Goal: Task Accomplishment & Management: Complete application form

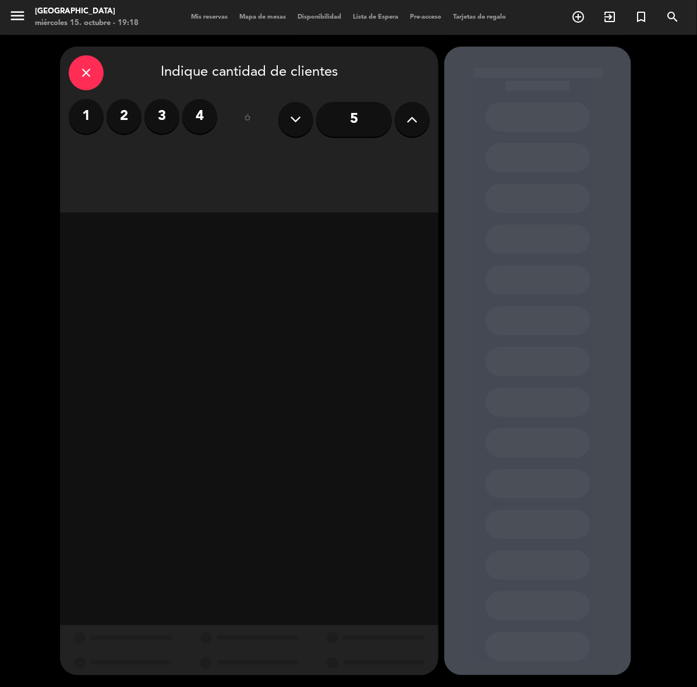
click at [424, 126] on button at bounding box center [412, 119] width 35 height 35
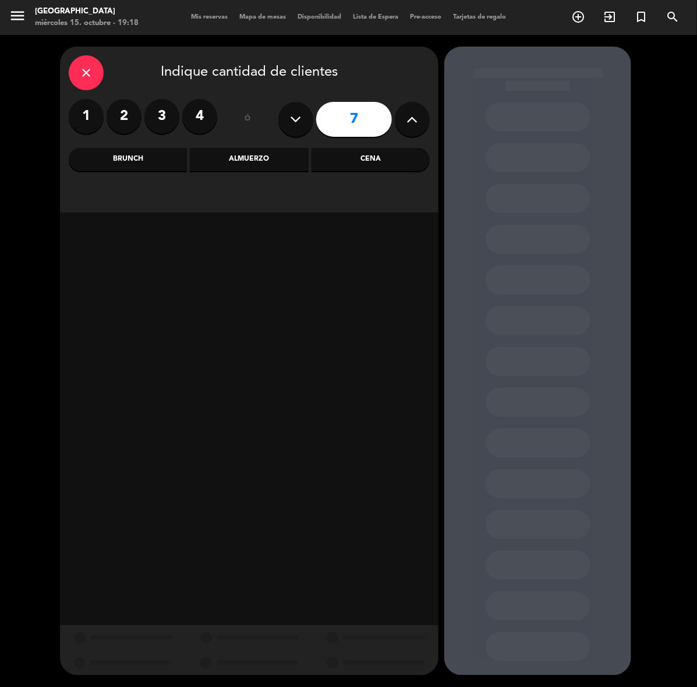
click at [424, 126] on button at bounding box center [412, 119] width 35 height 35
type input "9"
click at [388, 161] on div "Cena" at bounding box center [371, 159] width 118 height 23
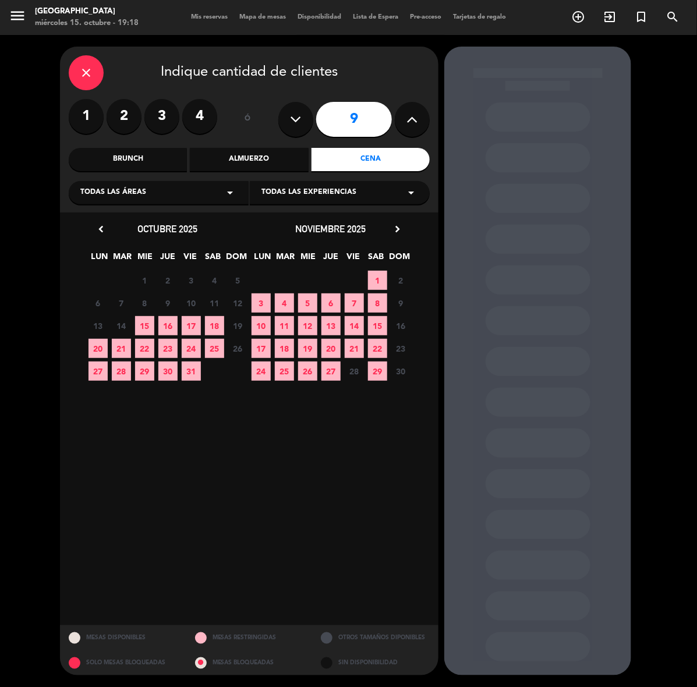
click at [171, 317] on span "16" at bounding box center [167, 325] width 19 height 19
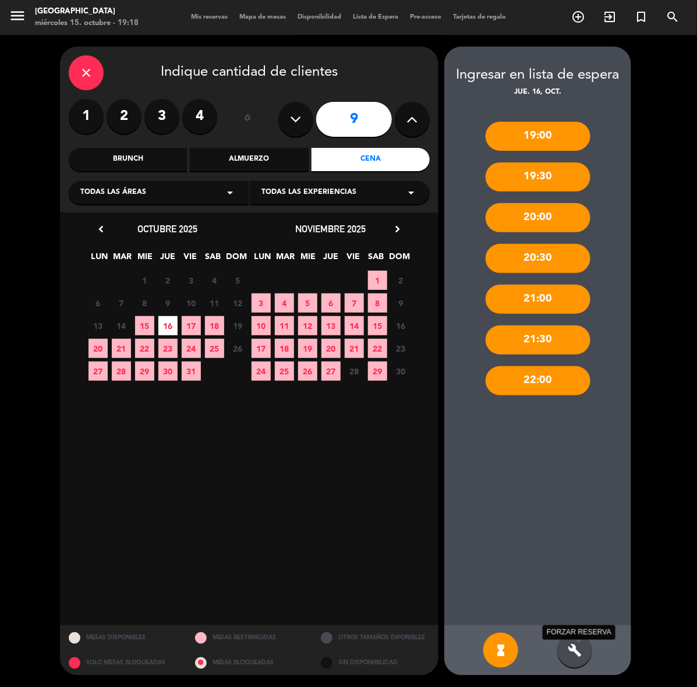
click at [577, 656] on icon "build" at bounding box center [575, 651] width 14 height 14
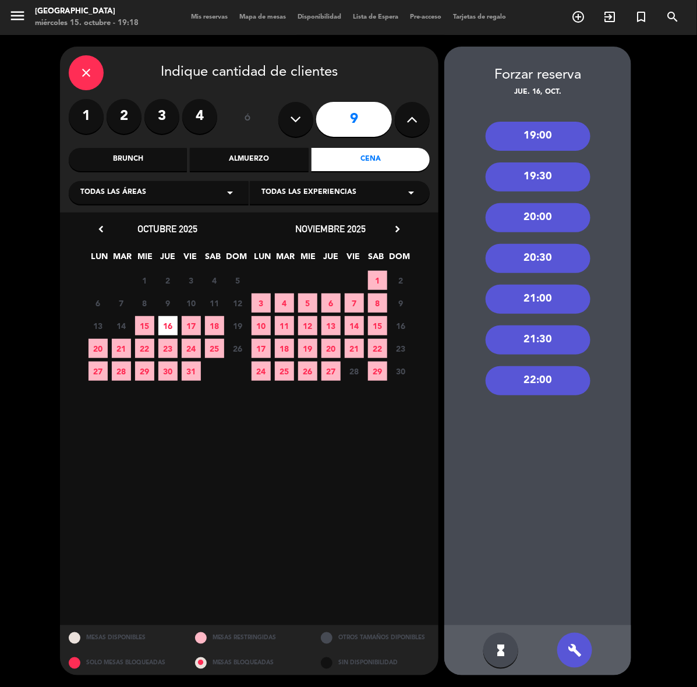
click at [554, 210] on div "20:00" at bounding box center [538, 217] width 105 height 29
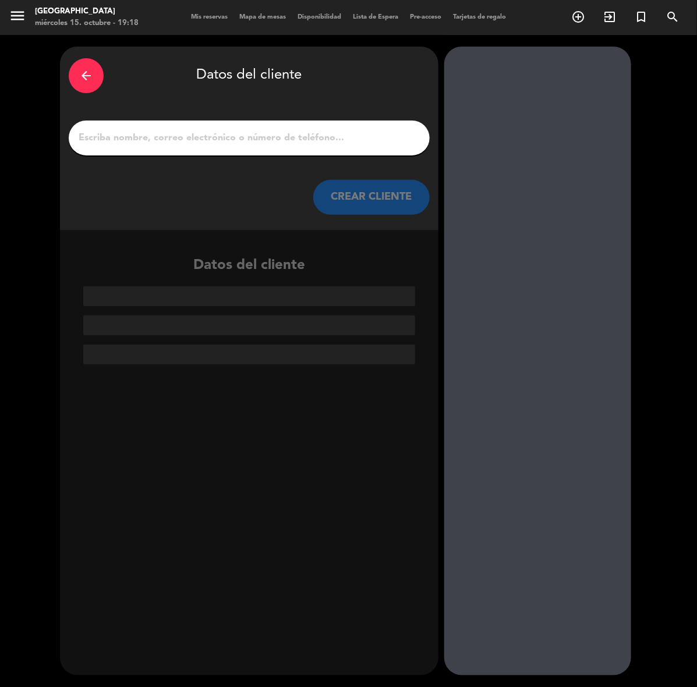
click at [295, 143] on input "1" at bounding box center [249, 138] width 344 height 16
paste input "[PERSON_NAME]"
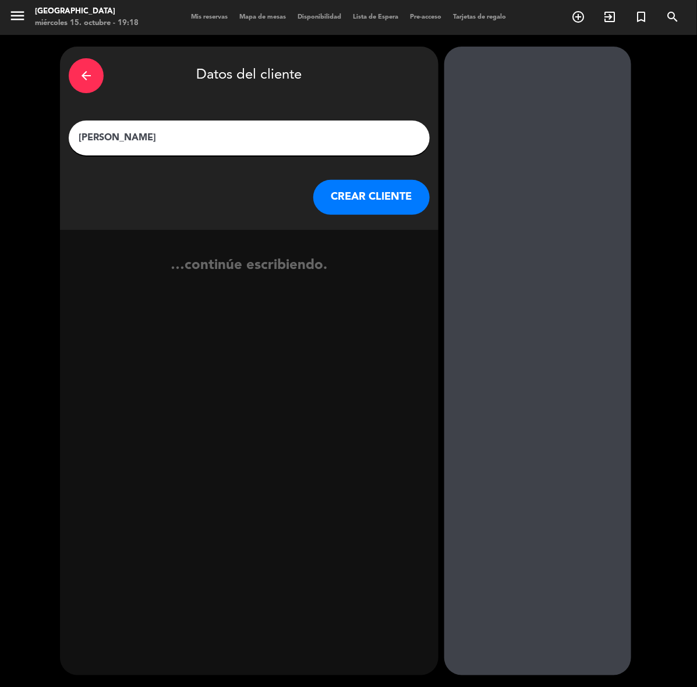
type input "[PERSON_NAME]"
click at [367, 196] on button "CREAR CLIENTE" at bounding box center [371, 197] width 117 height 35
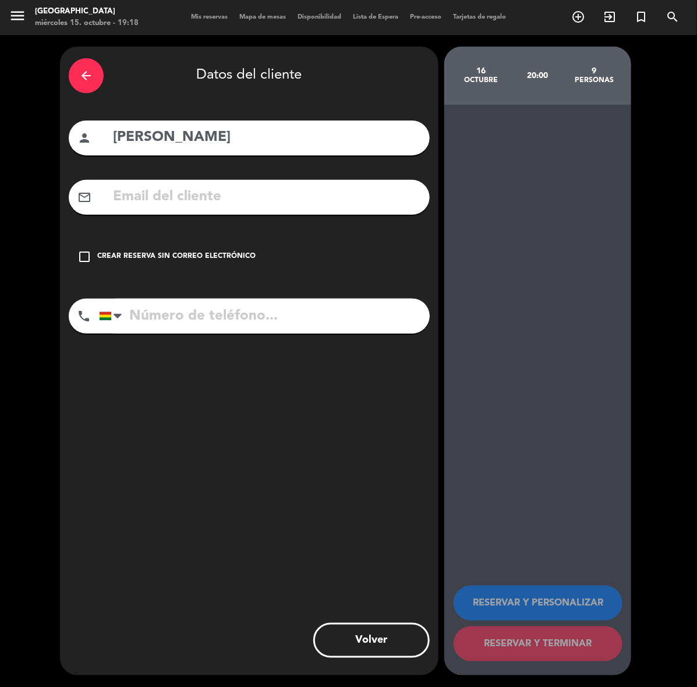
click at [367, 196] on input "text" at bounding box center [266, 197] width 309 height 24
paste input "[EMAIL_ADDRESS][DOMAIN_NAME]"
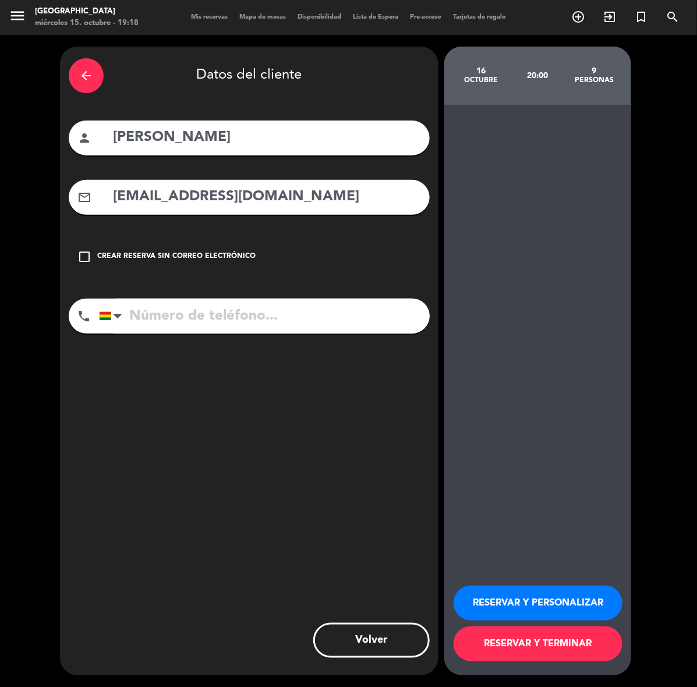
type input "[EMAIL_ADDRESS][DOMAIN_NAME]"
click at [295, 334] on div "phone [GEOGRAPHIC_DATA] +1 [GEOGRAPHIC_DATA] +44 [GEOGRAPHIC_DATA] ([GEOGRAPHIC…" at bounding box center [249, 320] width 361 height 43
click at [303, 315] on input "tel" at bounding box center [264, 316] width 331 height 35
paste input "62059713"
type input "62059713"
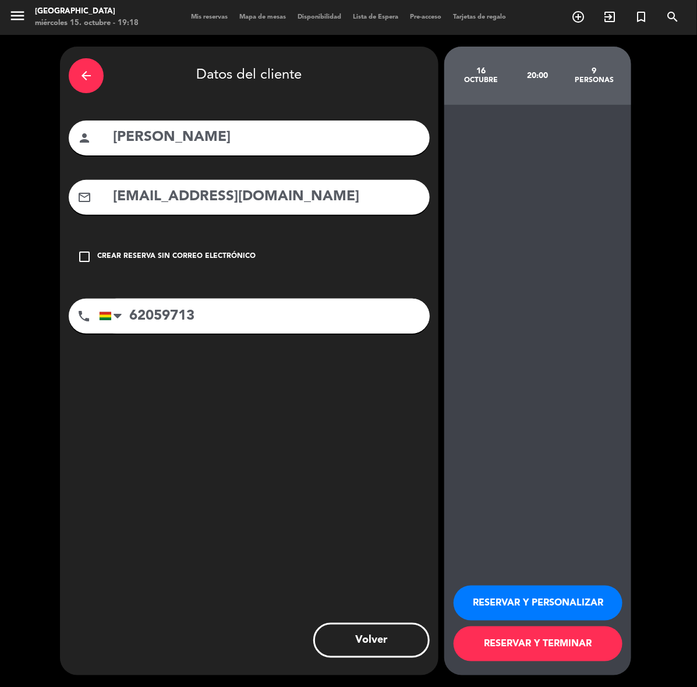
click at [549, 597] on button "RESERVAR Y PERSONALIZAR" at bounding box center [538, 603] width 169 height 35
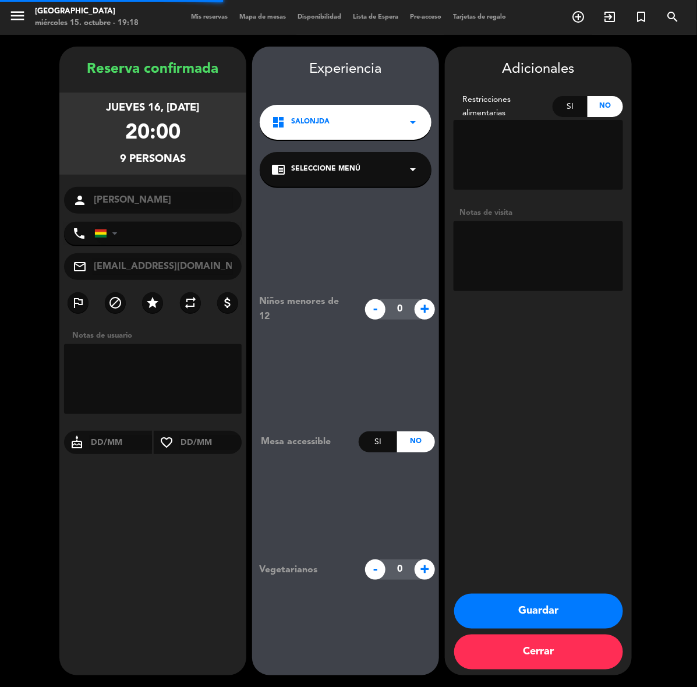
type input "[PHONE_NUMBER]"
click at [520, 248] on textarea at bounding box center [539, 256] width 170 height 70
type textarea "cumple"
click at [479, 610] on button "Guardar" at bounding box center [538, 611] width 169 height 35
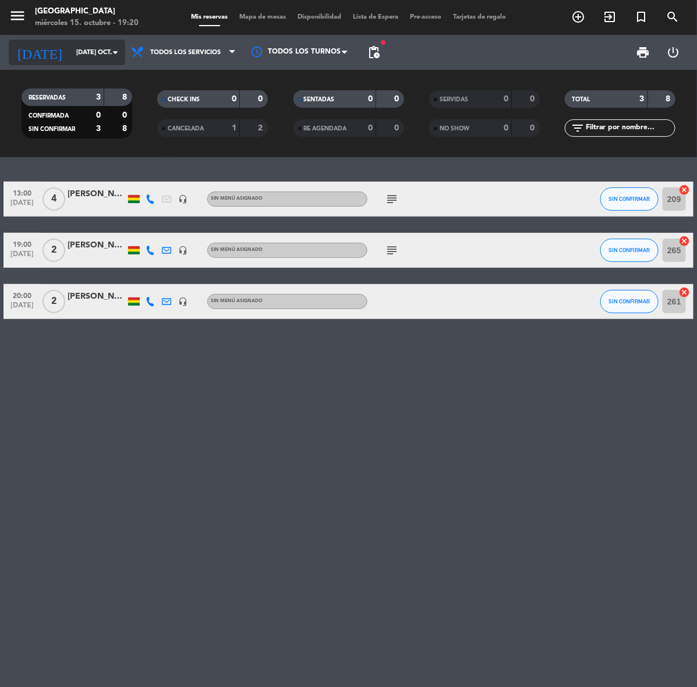
click at [70, 57] on input "[DATE] oct." at bounding box center [113, 52] width 87 height 19
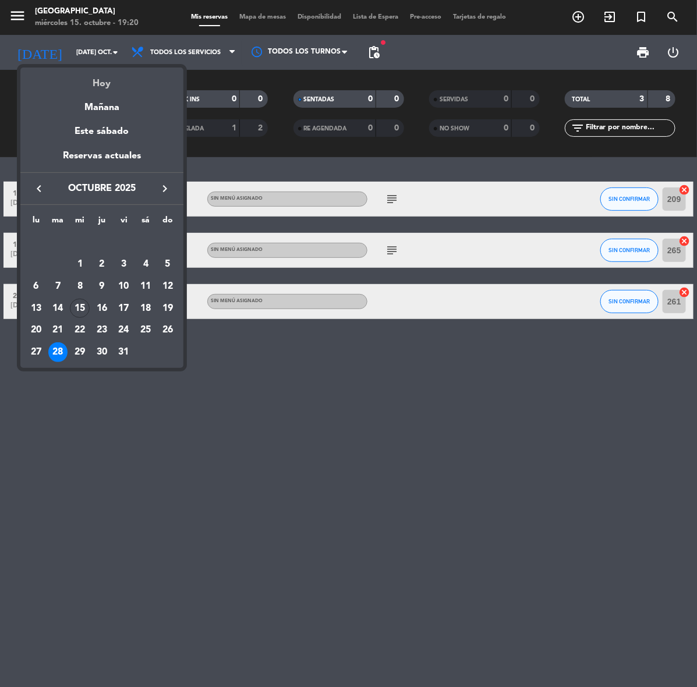
click at [96, 91] on div "Hoy" at bounding box center [101, 80] width 163 height 24
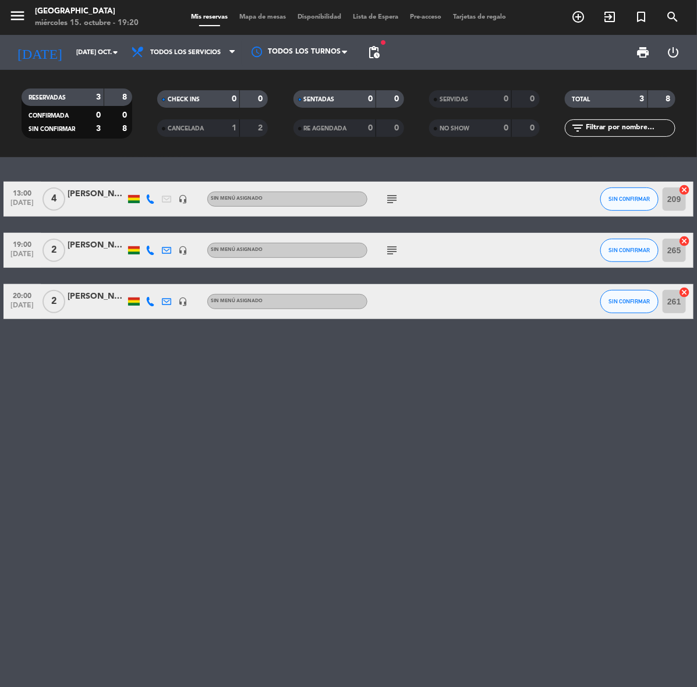
type input "mié. [DATE]"
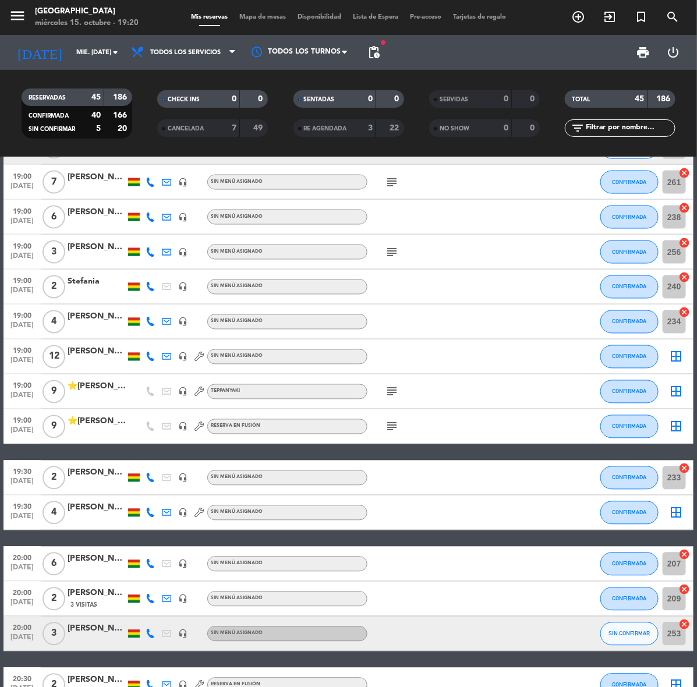
scroll to position [583, 0]
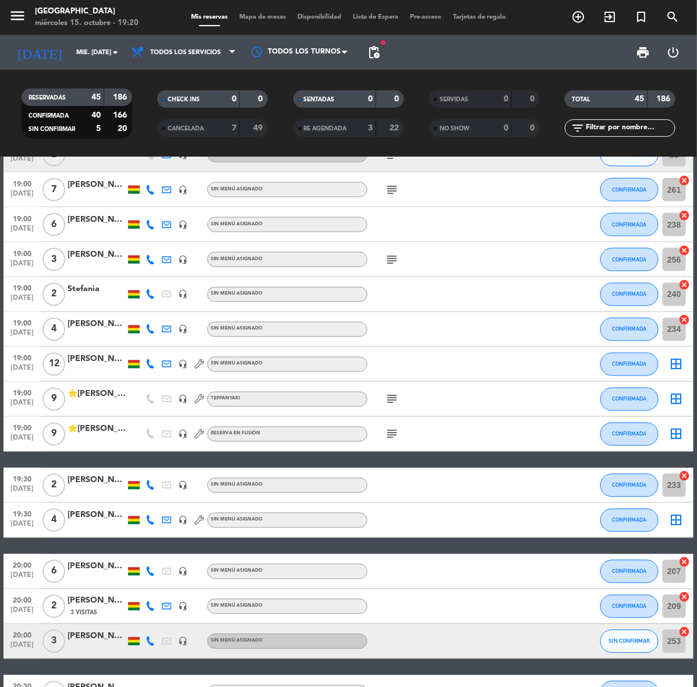
click at [147, 360] on icon at bounding box center [150, 364] width 9 height 9
click at [666, 12] on icon "search" at bounding box center [673, 17] width 14 height 14
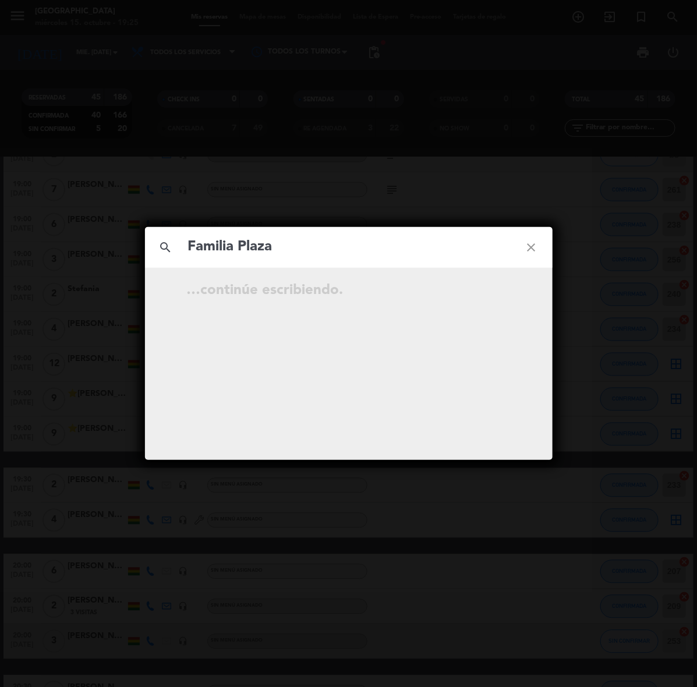
type input "Familia Plaza"
click at [528, 250] on icon "close" at bounding box center [532, 248] width 42 height 42
click at [533, 241] on icon "close" at bounding box center [532, 248] width 42 height 42
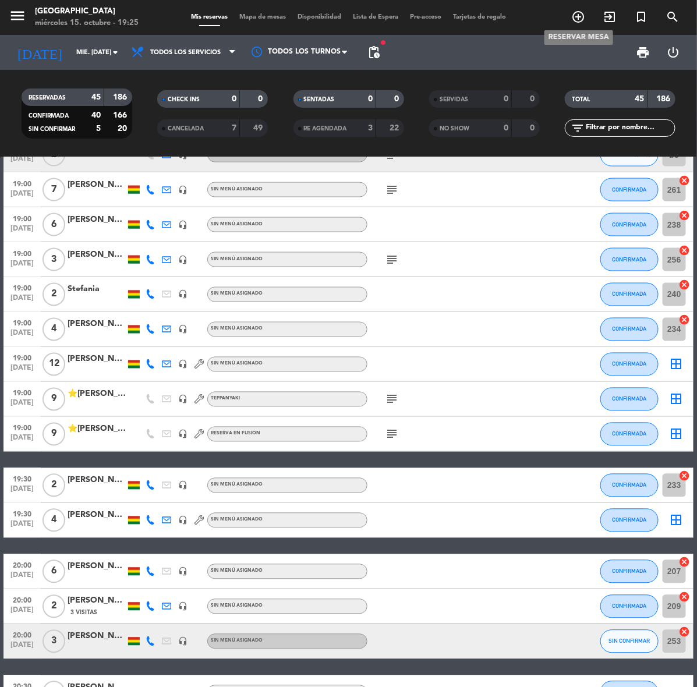
click at [584, 23] on icon "add_circle_outline" at bounding box center [578, 17] width 14 height 14
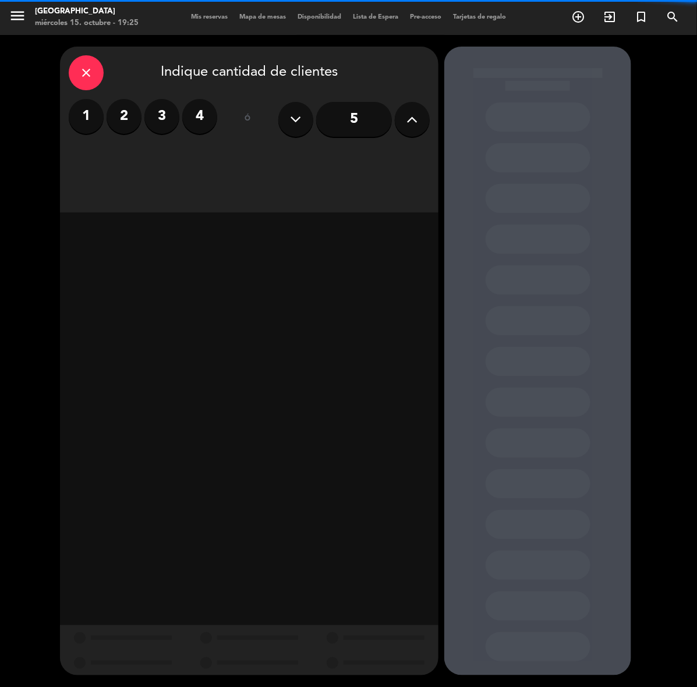
click at [359, 117] on input "5" at bounding box center [354, 119] width 76 height 35
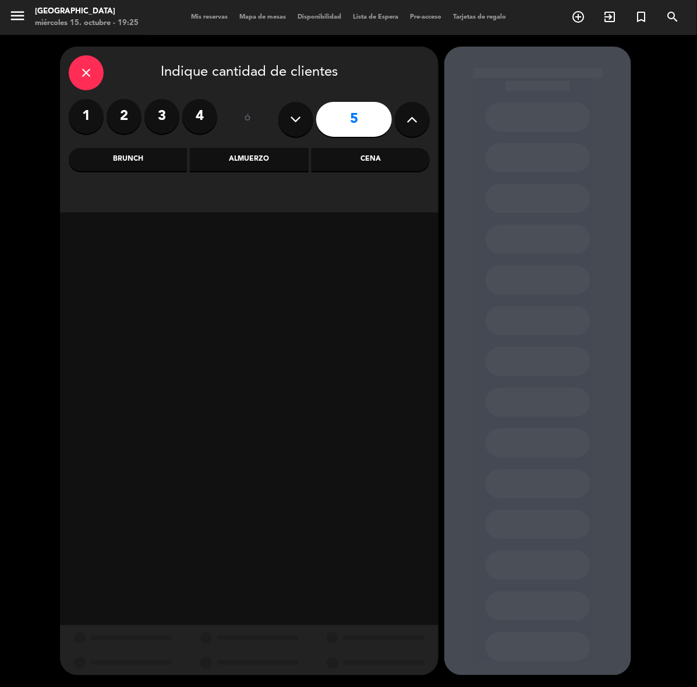
click at [372, 158] on div "Cena" at bounding box center [371, 159] width 118 height 23
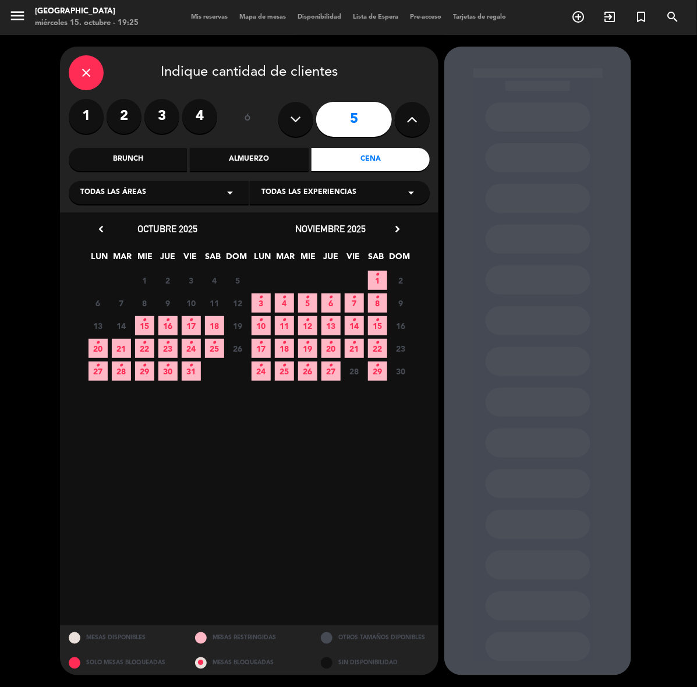
click at [188, 351] on span "24 •" at bounding box center [191, 348] width 19 height 19
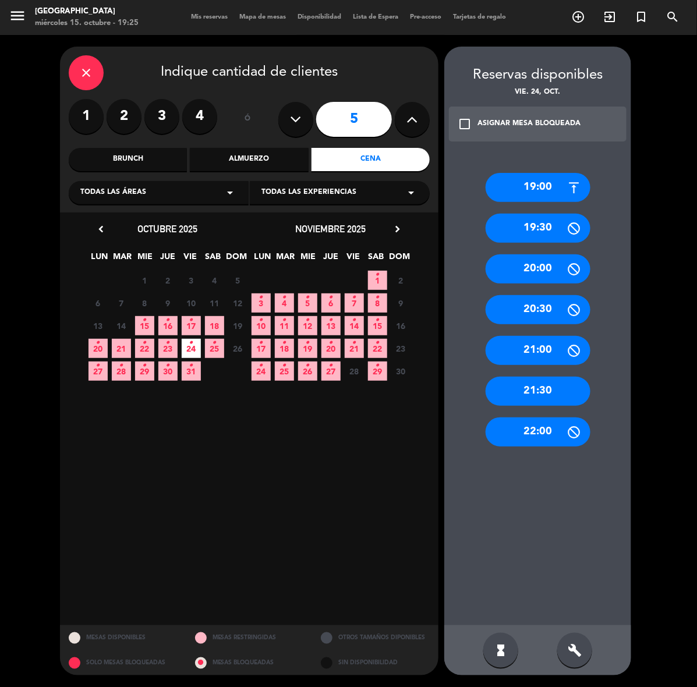
click at [541, 194] on div "19:00" at bounding box center [538, 187] width 105 height 29
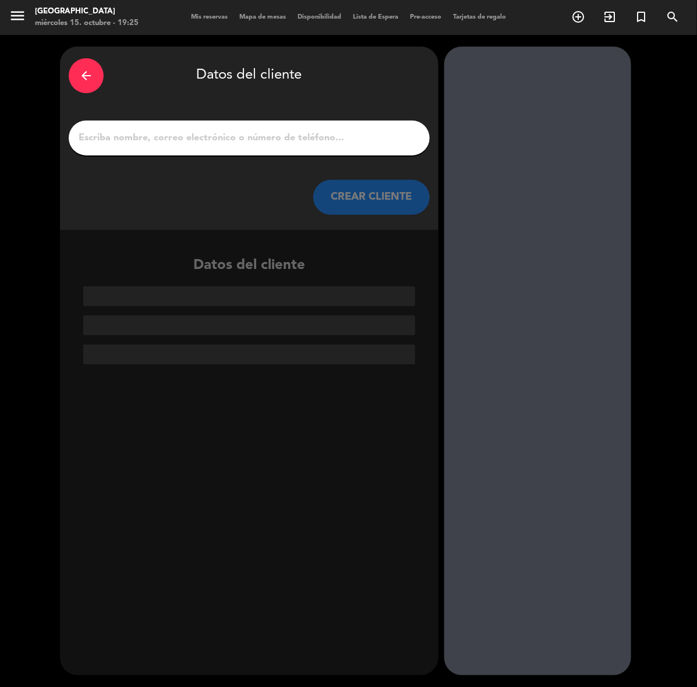
click at [297, 140] on input "1" at bounding box center [249, 138] width 344 height 16
paste input "Familia Plaza"
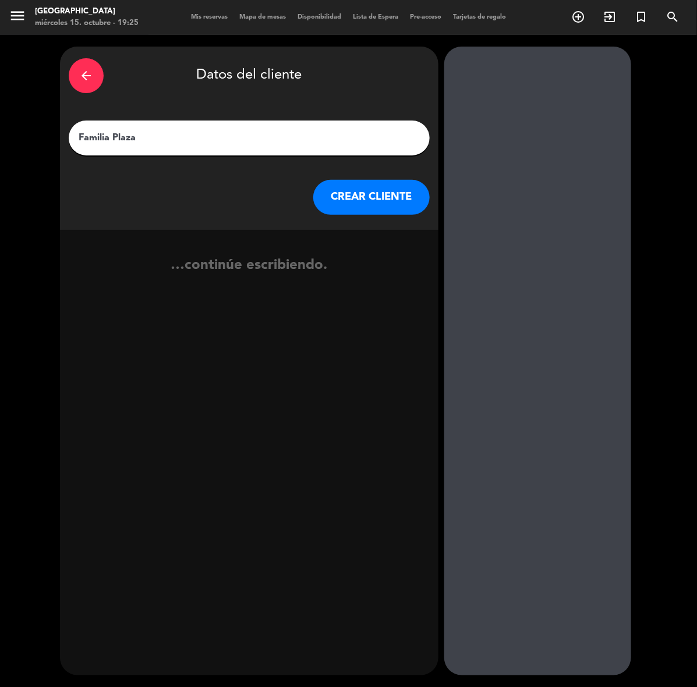
type input "Familia Plaza"
click at [385, 188] on button "CREAR CLIENTE" at bounding box center [371, 197] width 117 height 35
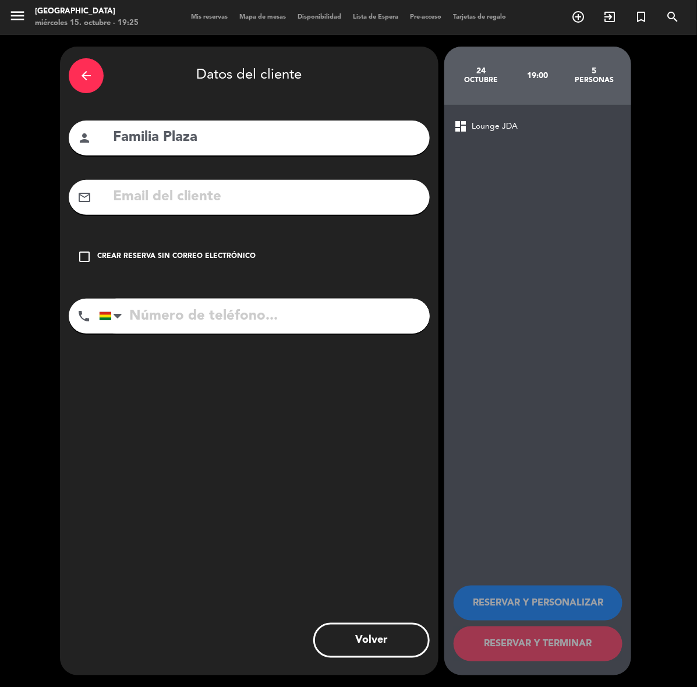
click at [374, 188] on input "text" at bounding box center [266, 197] width 309 height 24
paste input "[EMAIL_ADDRESS][DOMAIN_NAME]"
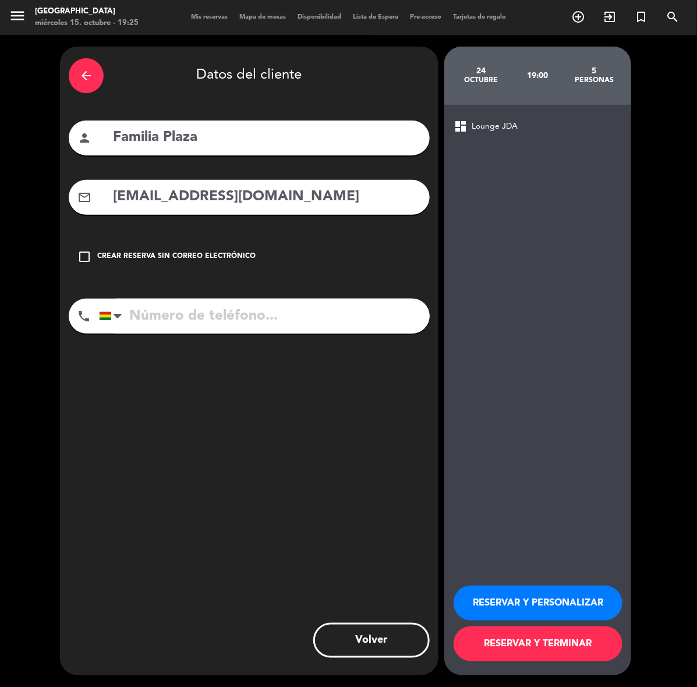
type input "[EMAIL_ADDRESS][DOMAIN_NAME]"
click at [271, 299] on input "tel" at bounding box center [264, 316] width 331 height 35
paste input "[PHONE_NUMBER]"
type input "[PHONE_NUMBER]"
click at [574, 612] on button "RESERVAR Y PERSONALIZAR" at bounding box center [538, 603] width 169 height 35
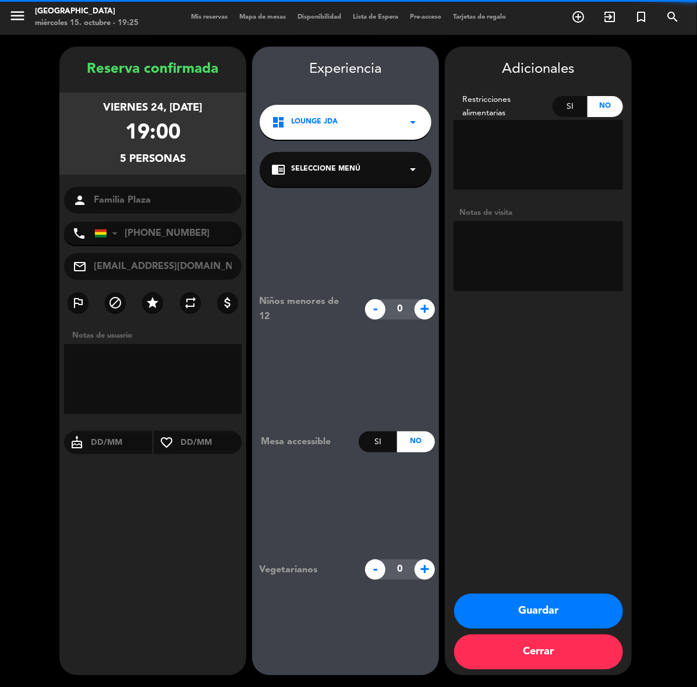
click at [546, 246] on textarea at bounding box center [539, 256] width 170 height 70
type textarea "SI PUEDNE VENTANITA"
click at [550, 615] on button "Guardar" at bounding box center [538, 611] width 169 height 35
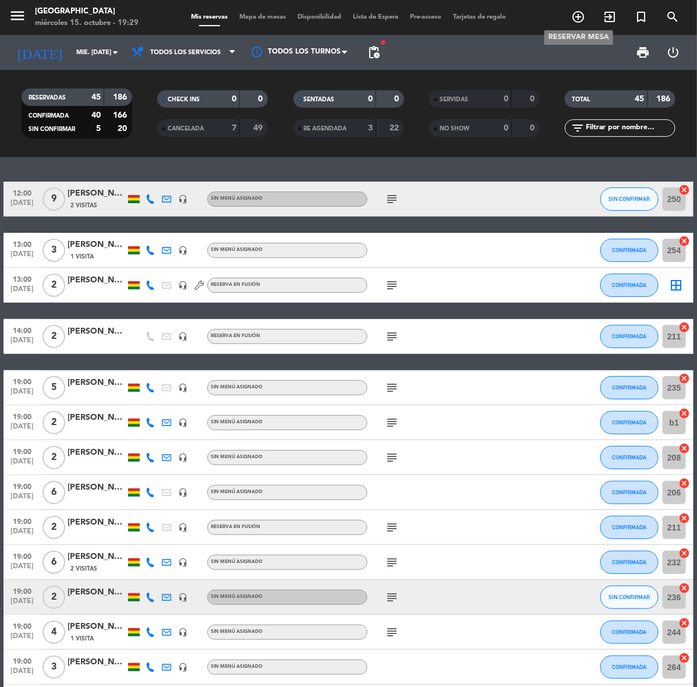
click at [573, 13] on icon "add_circle_outline" at bounding box center [578, 17] width 14 height 14
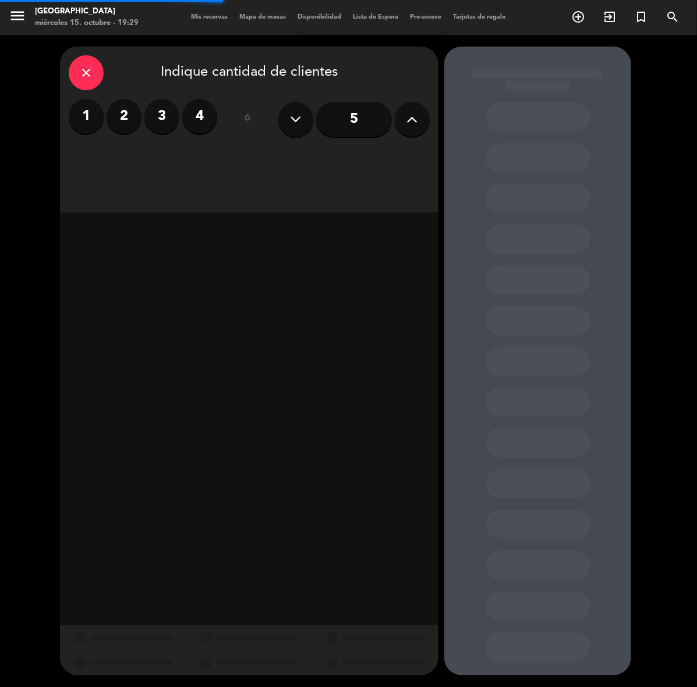
click at [128, 112] on label "2" at bounding box center [124, 116] width 35 height 35
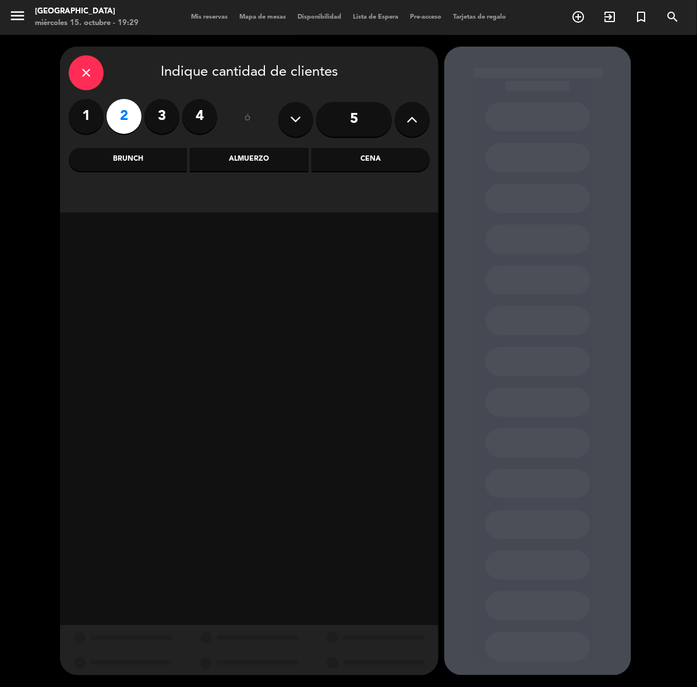
click at [400, 112] on button at bounding box center [412, 119] width 35 height 35
click at [412, 115] on icon at bounding box center [412, 119] width 11 height 17
type input "8"
click at [118, 163] on div "Brunch" at bounding box center [128, 159] width 118 height 23
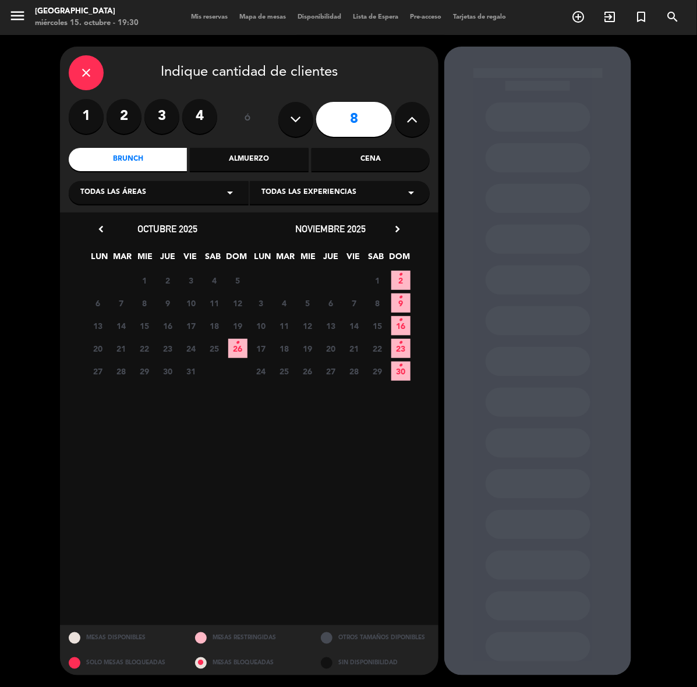
click at [403, 277] on span "2 •" at bounding box center [400, 280] width 19 height 19
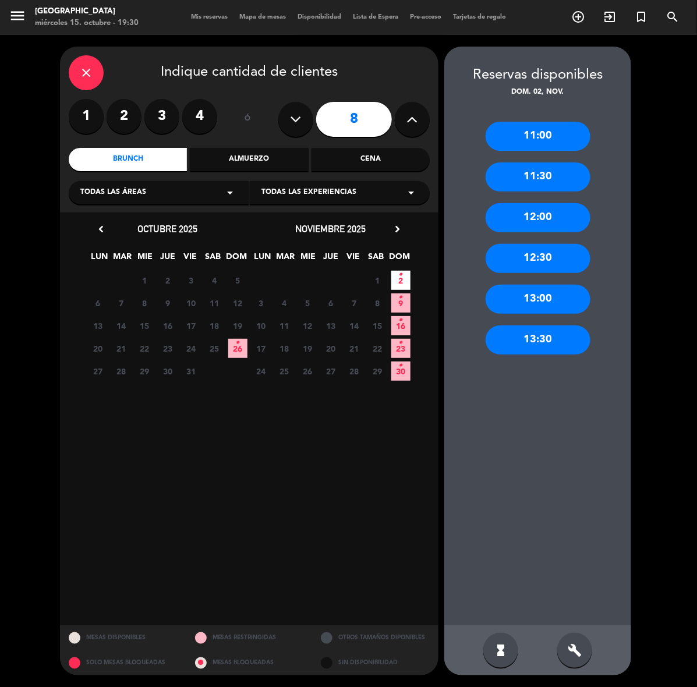
click at [543, 207] on div "12:00" at bounding box center [538, 217] width 105 height 29
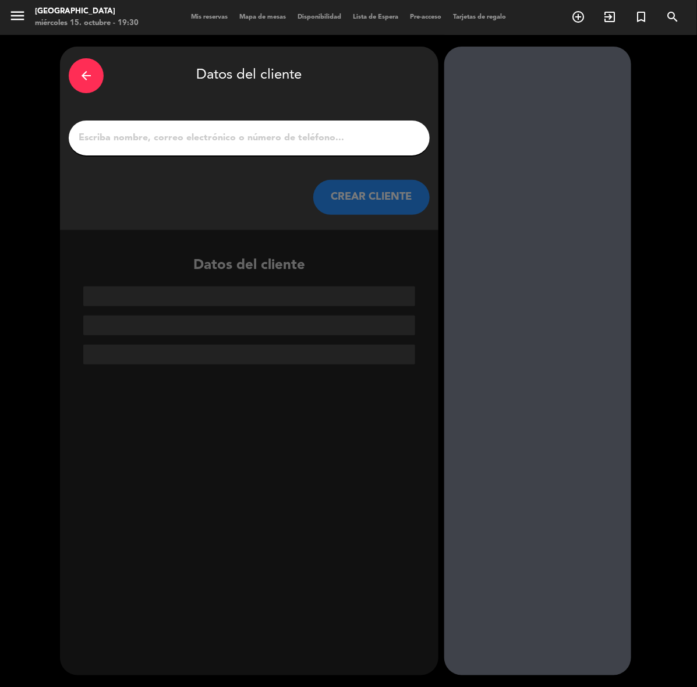
click at [351, 138] on input "1" at bounding box center [249, 138] width 344 height 16
paste input "[PERSON_NAME]"
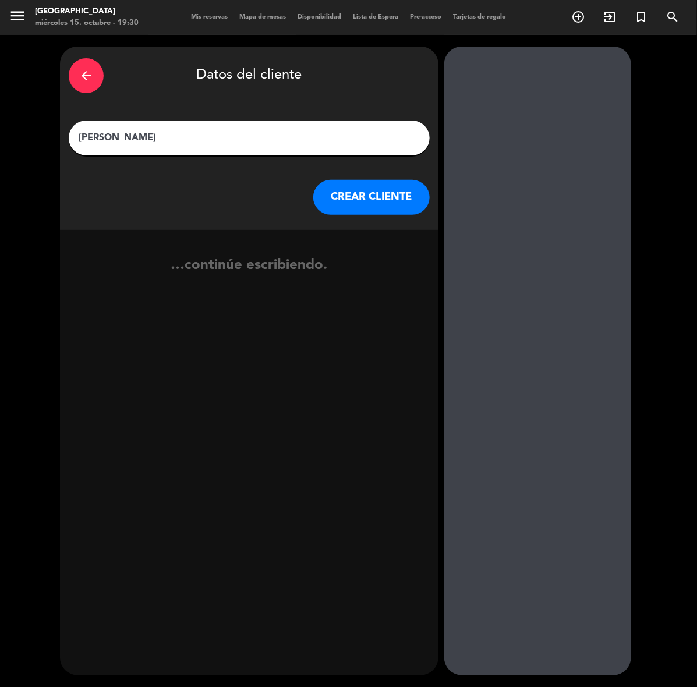
type input "[PERSON_NAME]"
click at [371, 198] on button "CREAR CLIENTE" at bounding box center [371, 197] width 117 height 35
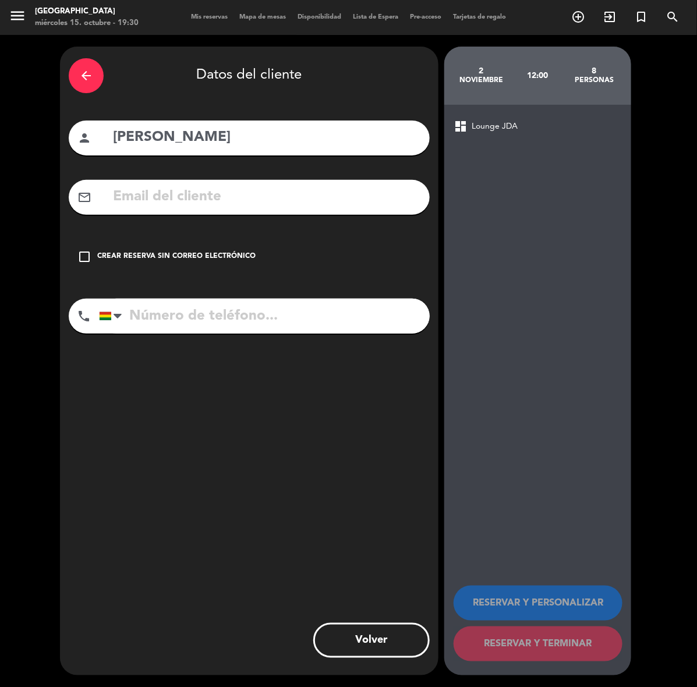
click at [172, 319] on input "tel" at bounding box center [264, 316] width 331 height 35
paste input "75040084"
type input "75040084"
click at [172, 252] on div "Crear reserva sin correo electrónico" at bounding box center [176, 257] width 158 height 12
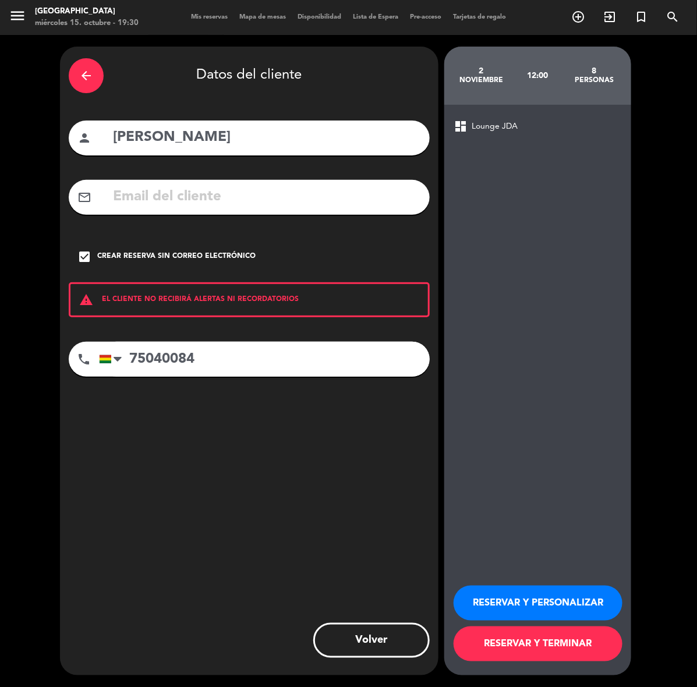
click at [561, 586] on button "RESERVAR Y PERSONALIZAR" at bounding box center [538, 603] width 169 height 35
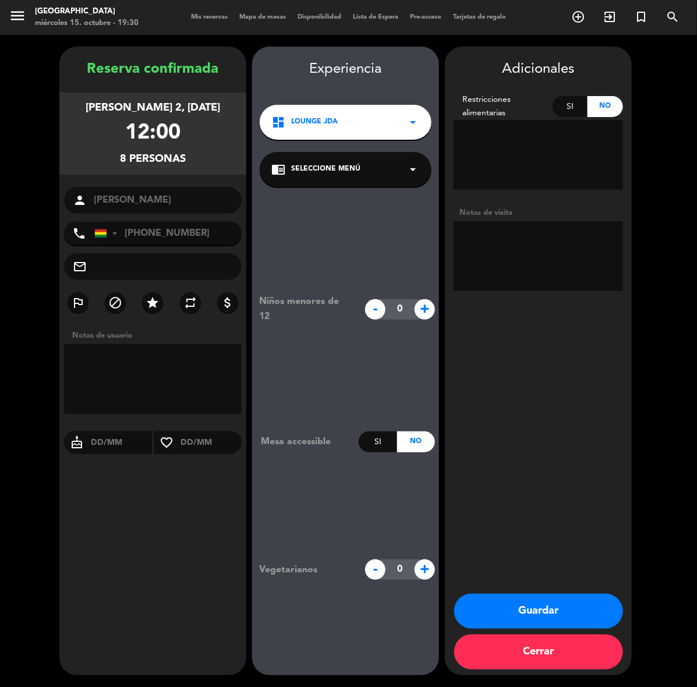
click at [586, 239] on textarea at bounding box center [539, 256] width 170 height 70
paste textarea "6 adultos y dos niñas (3y6)"
type textarea "6 adultos y dos niñas (3y6) // cumple"
click at [576, 609] on button "Guardar" at bounding box center [538, 611] width 169 height 35
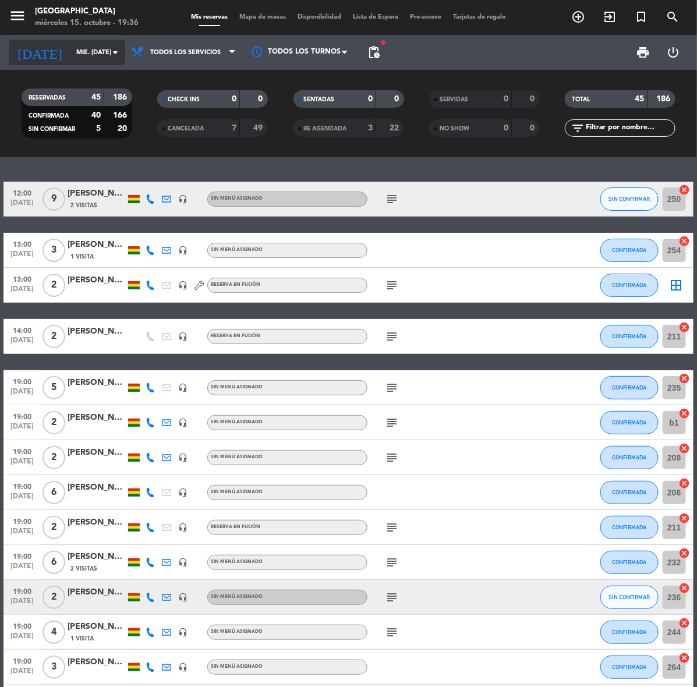
click at [53, 40] on div "[DATE] mié. [DATE] arrow_drop_down" at bounding box center [67, 53] width 117 height 26
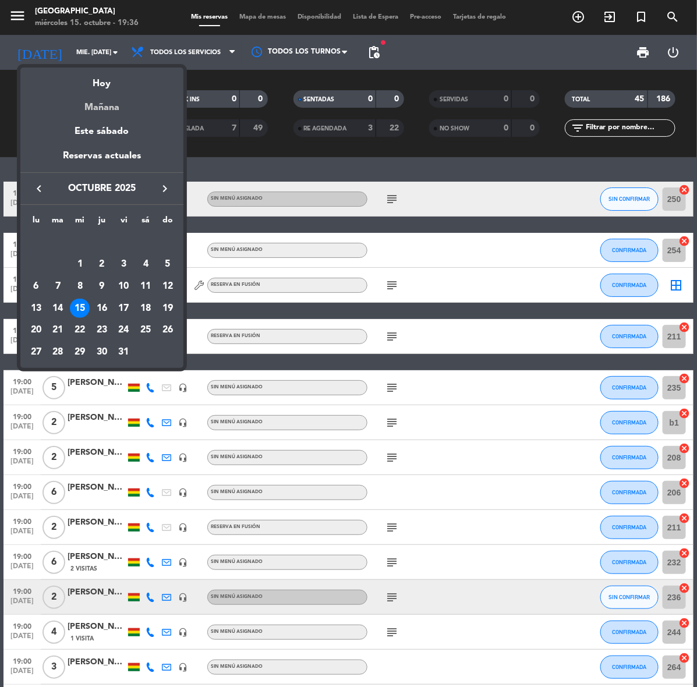
click at [96, 107] on div "Mañana" at bounding box center [101, 103] width 163 height 24
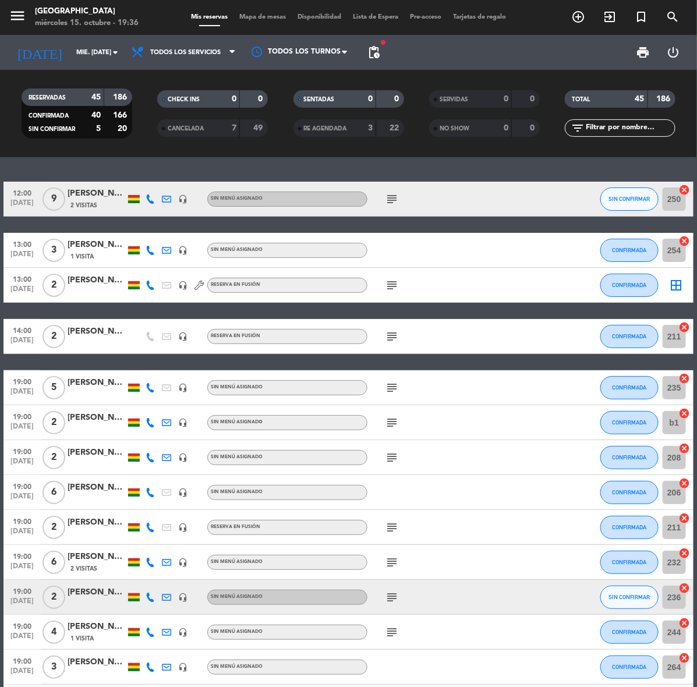
type input "[DEMOGRAPHIC_DATA] [DATE]"
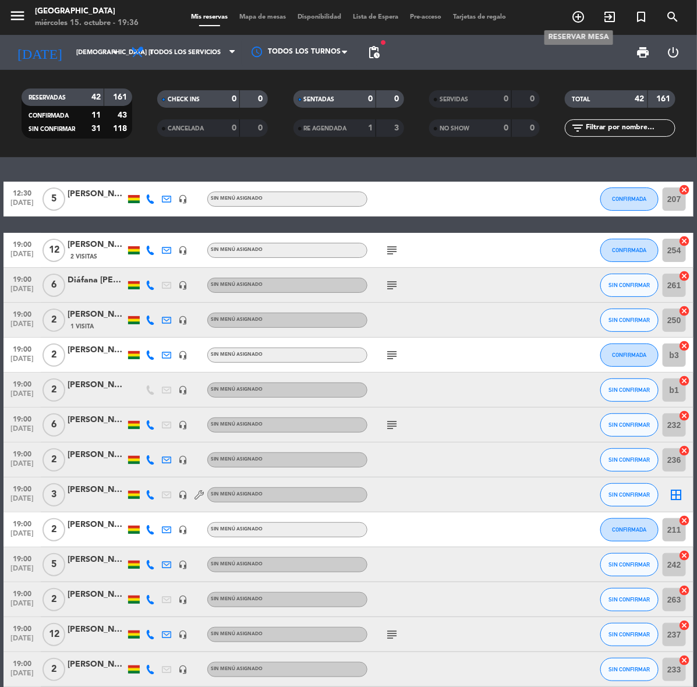
click at [576, 15] on icon "add_circle_outline" at bounding box center [578, 17] width 14 height 14
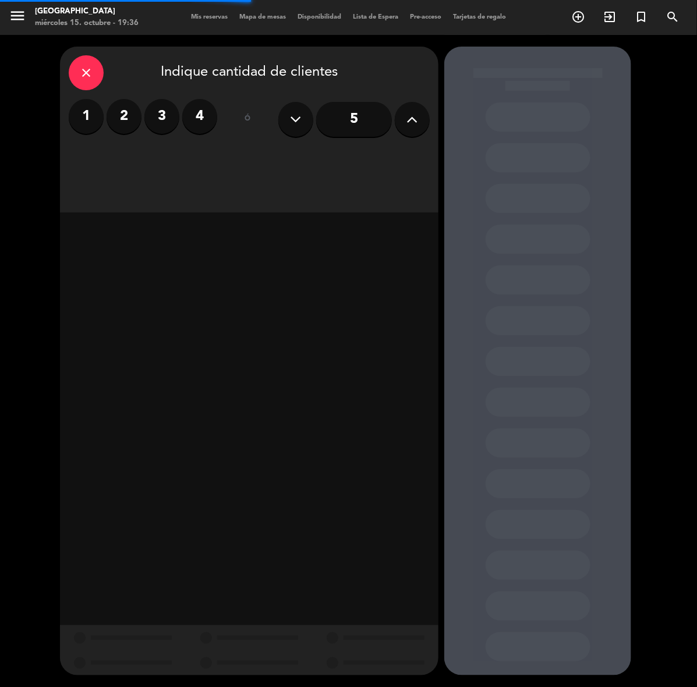
click at [168, 112] on label "3" at bounding box center [161, 116] width 35 height 35
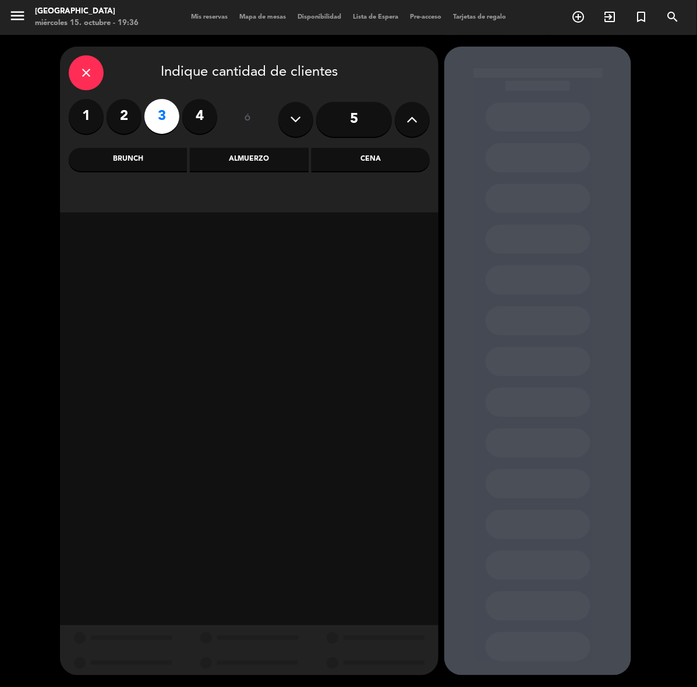
click at [335, 158] on div "Cena" at bounding box center [371, 159] width 118 height 23
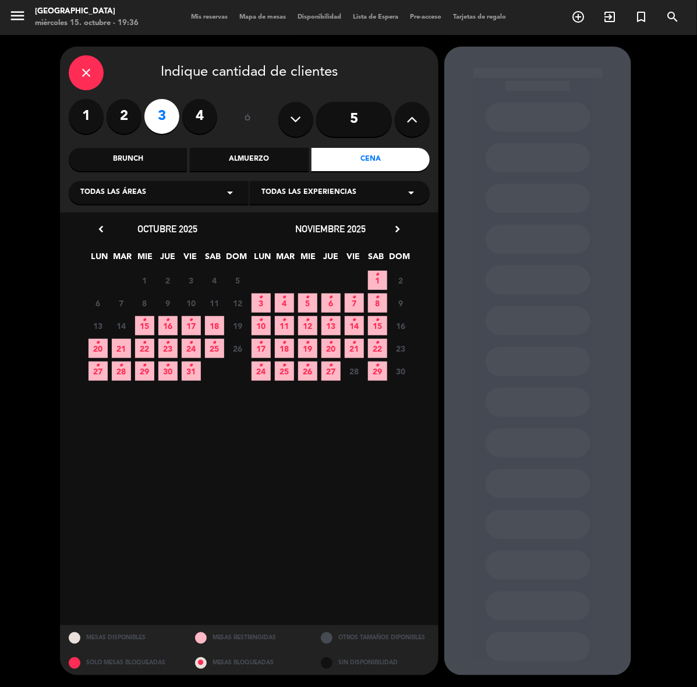
click at [169, 320] on icon "•" at bounding box center [168, 320] width 4 height 19
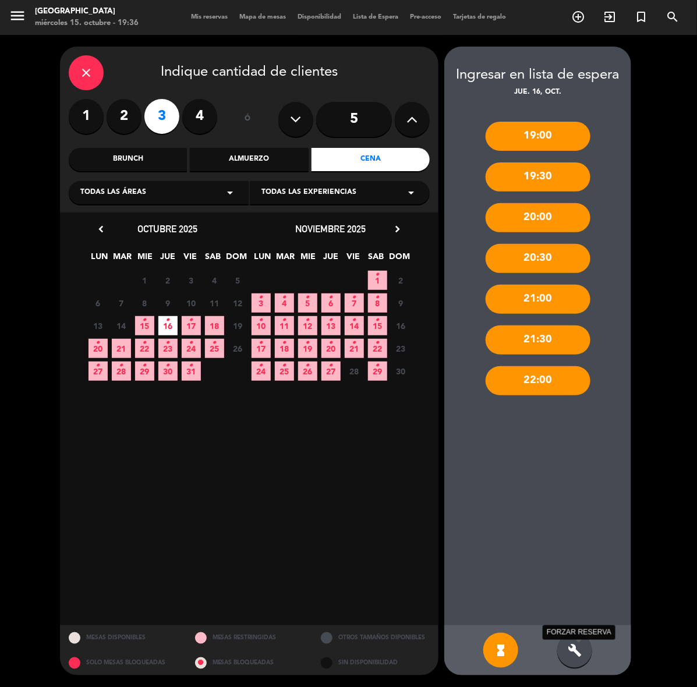
click at [580, 658] on div "build FORZAR RESERVA" at bounding box center [574, 650] width 35 height 35
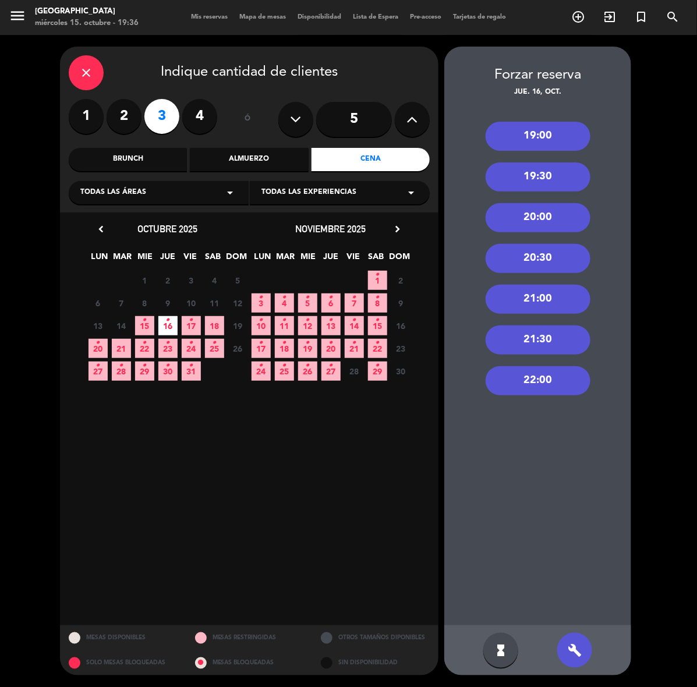
click at [540, 137] on div "19:00" at bounding box center [538, 136] width 105 height 29
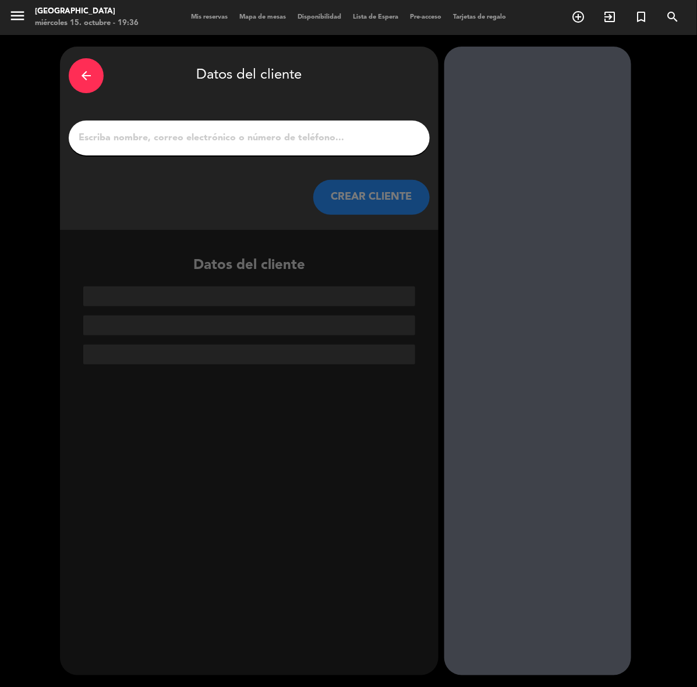
click at [402, 142] on input "1" at bounding box center [249, 138] width 344 height 16
paste input "[PERSON_NAME]"
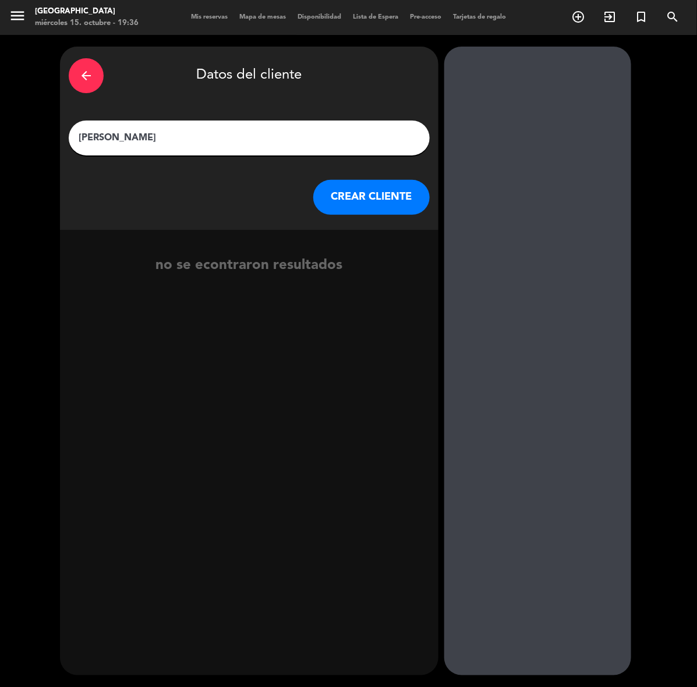
type input "[PERSON_NAME]"
click at [351, 204] on button "CREAR CLIENTE" at bounding box center [371, 197] width 117 height 35
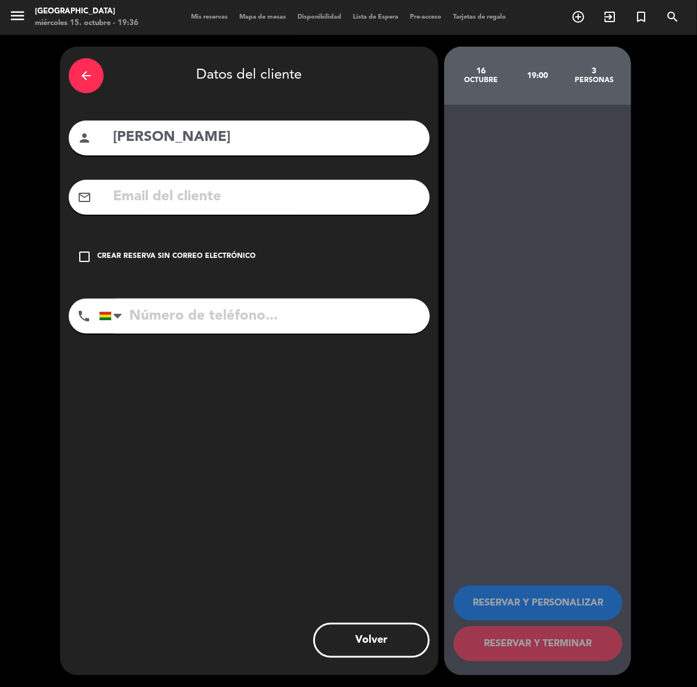
click at [220, 313] on input "tel" at bounding box center [264, 316] width 331 height 35
paste input "78459910"
type input "78459910"
click at [213, 271] on div "check_box_outline_blank Crear reserva sin correo electrónico" at bounding box center [249, 256] width 361 height 35
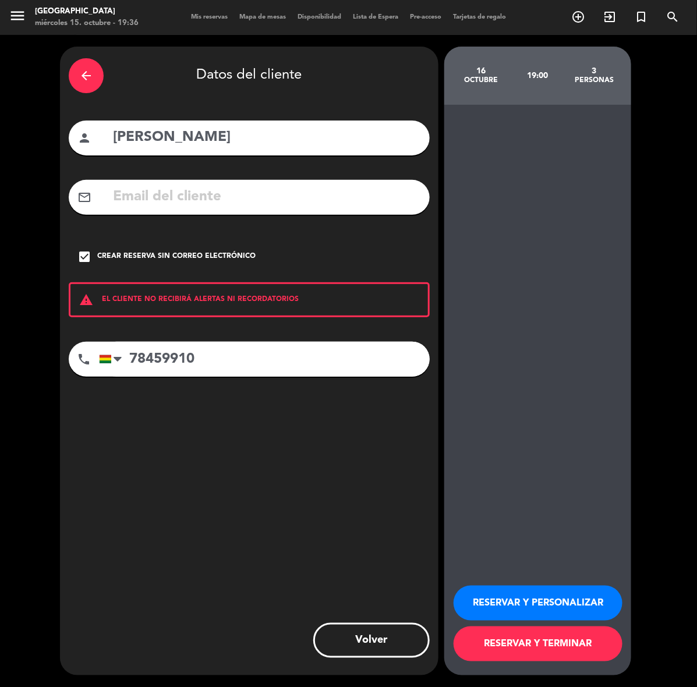
click at [565, 609] on button "RESERVAR Y PERSONALIZAR" at bounding box center [538, 603] width 169 height 35
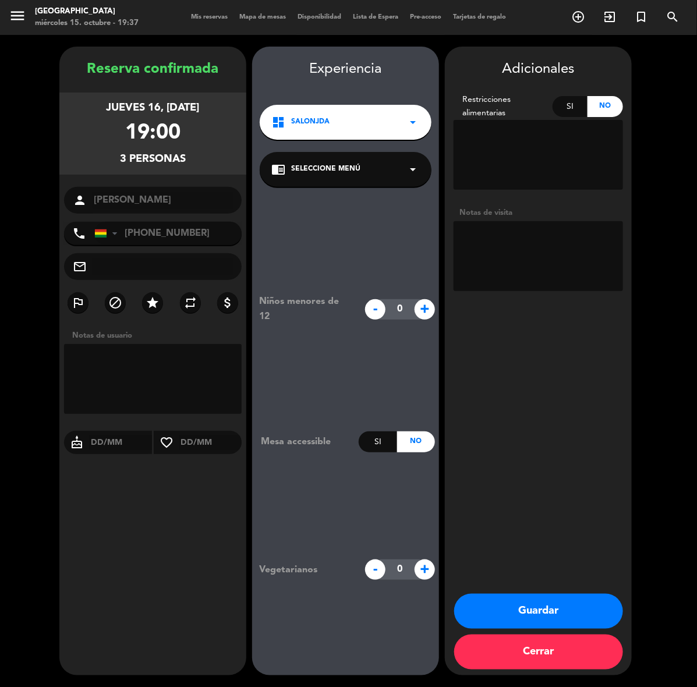
click at [552, 257] on textarea at bounding box center [539, 256] width 170 height 70
type textarea "cumple"
click at [577, 603] on button "Guardar" at bounding box center [538, 611] width 169 height 35
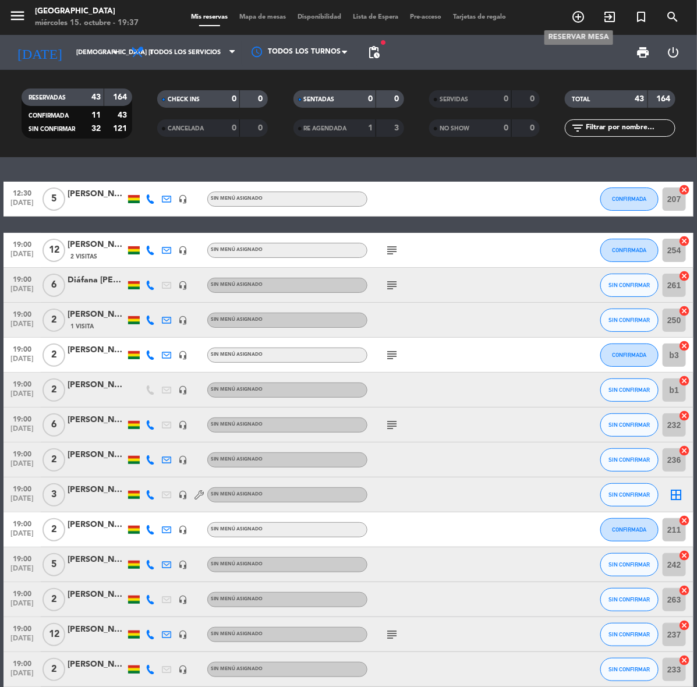
click at [574, 15] on icon "add_circle_outline" at bounding box center [578, 17] width 14 height 14
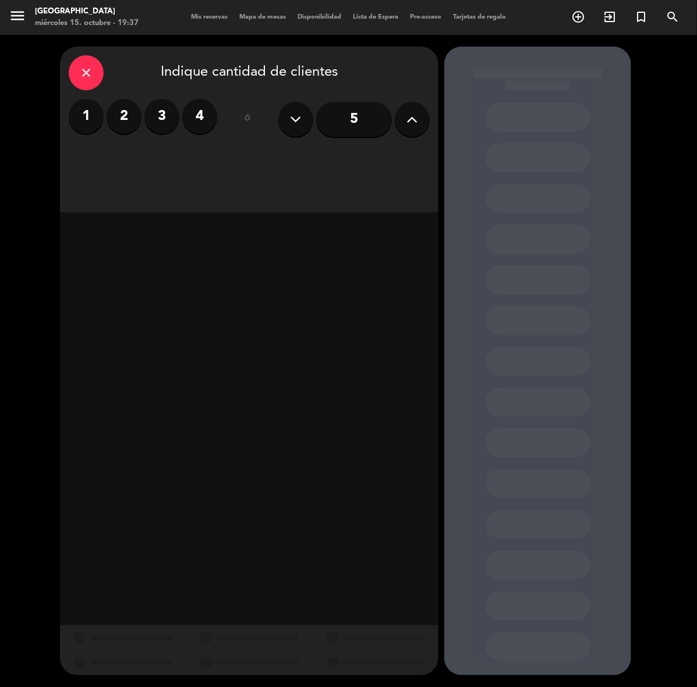
click at [354, 115] on input "5" at bounding box center [354, 119] width 76 height 35
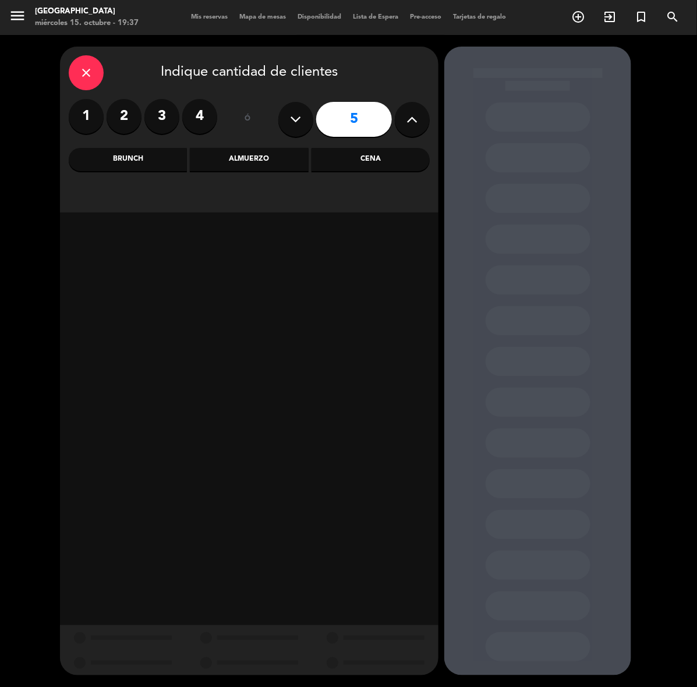
click at [373, 163] on div "Cena" at bounding box center [371, 159] width 118 height 23
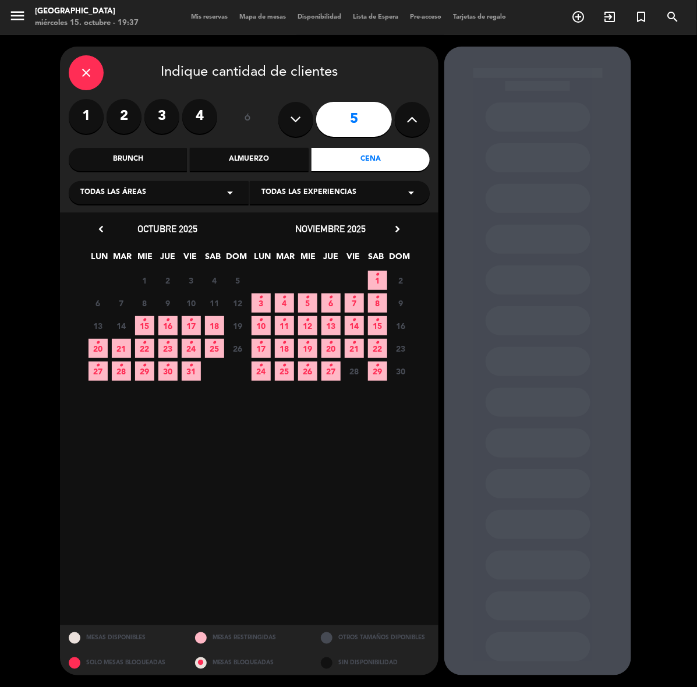
click at [207, 345] on span "25 •" at bounding box center [214, 348] width 19 height 19
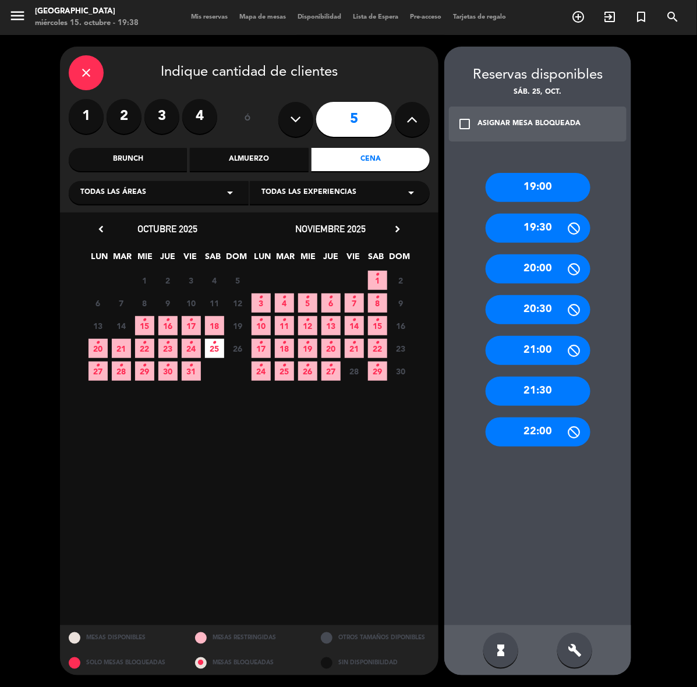
drag, startPoint x: 539, startPoint y: 190, endPoint x: 412, endPoint y: 161, distance: 130.4
click at [539, 190] on div "19:00" at bounding box center [538, 187] width 105 height 29
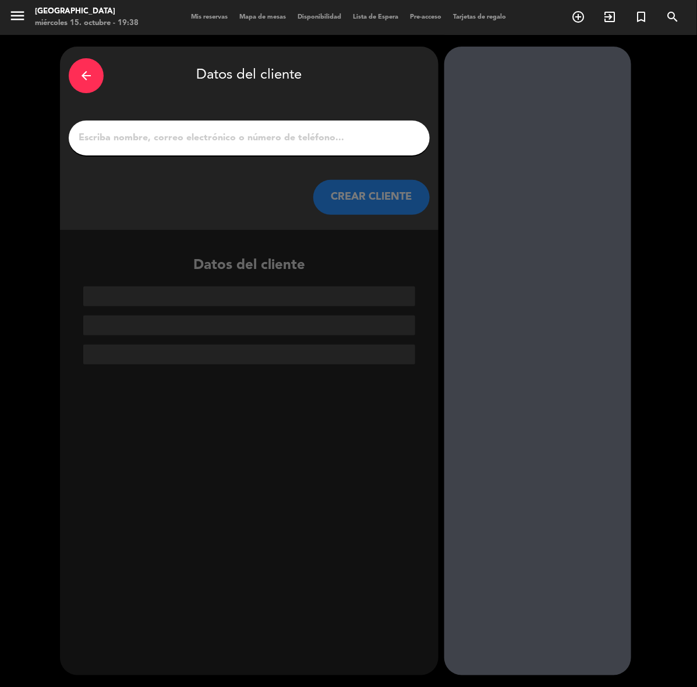
click at [350, 137] on input "1" at bounding box center [249, 138] width 344 height 16
paste input "[PERSON_NAME]"
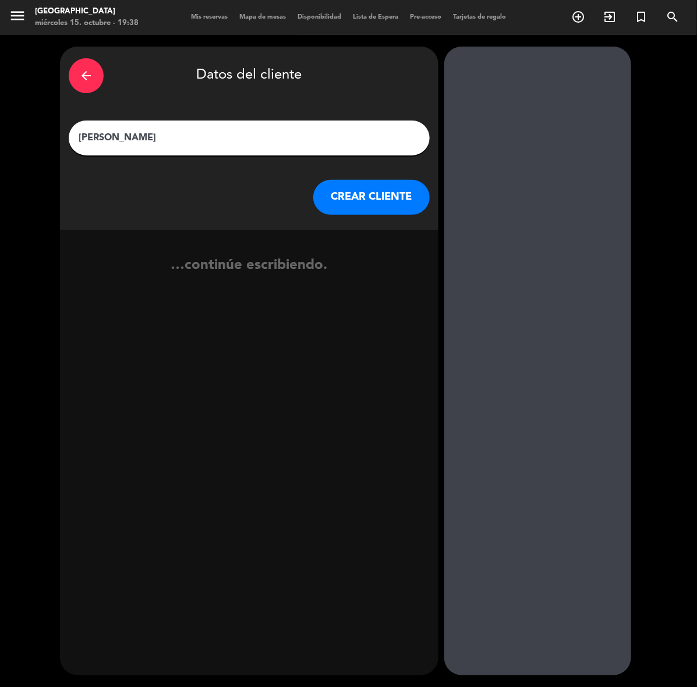
type input "[PERSON_NAME]"
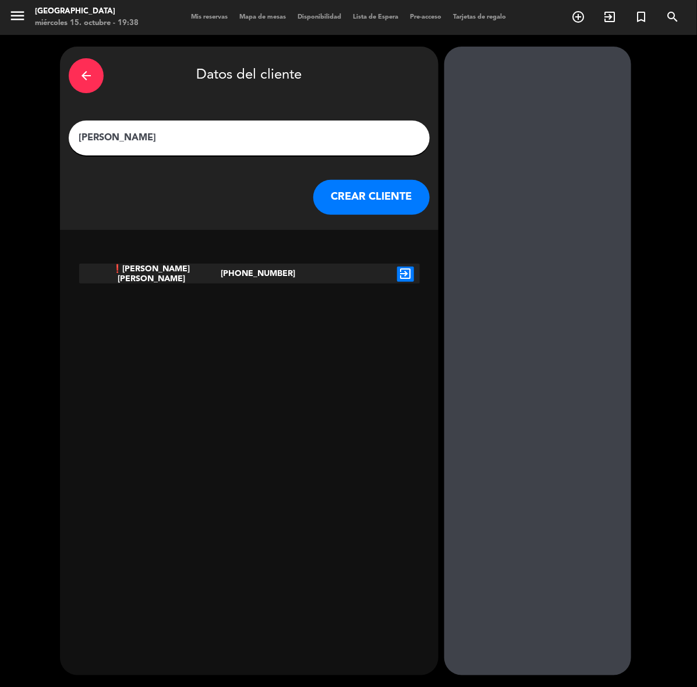
click at [370, 197] on button "CREAR CLIENTE" at bounding box center [371, 197] width 117 height 35
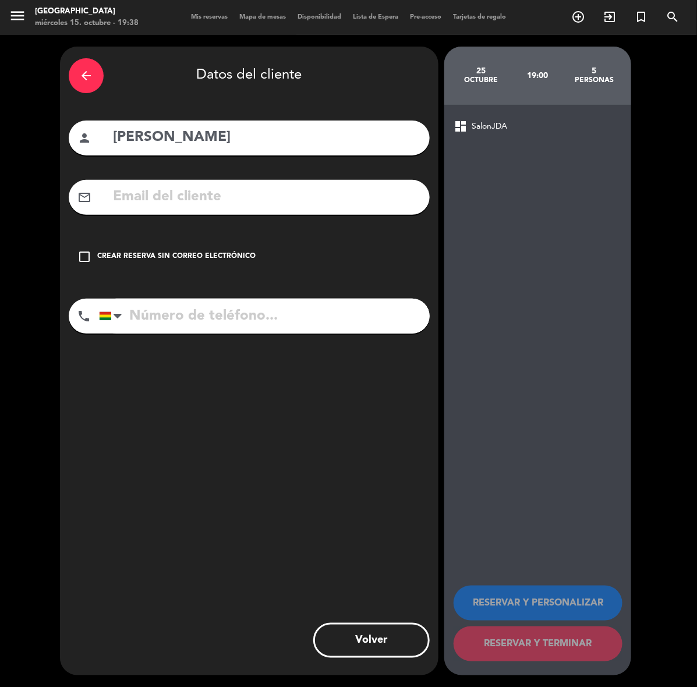
click at [263, 198] on input "text" at bounding box center [266, 197] width 309 height 24
paste input "[EMAIL_ADDRESS][DOMAIN_NAME]"
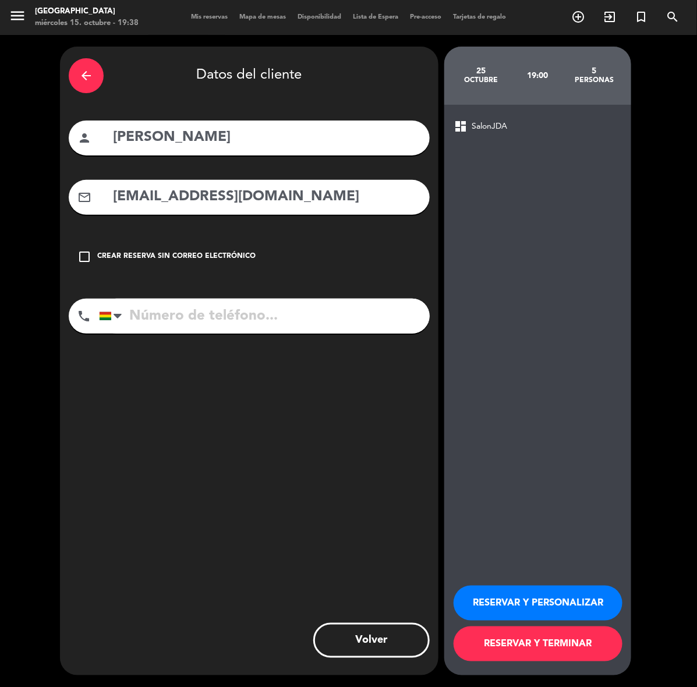
type input "[EMAIL_ADDRESS][DOMAIN_NAME]"
click at [265, 322] on input "tel" at bounding box center [264, 316] width 331 height 35
click at [385, 307] on input "tel" at bounding box center [264, 316] width 331 height 35
paste input "63593326"
type input "63593326"
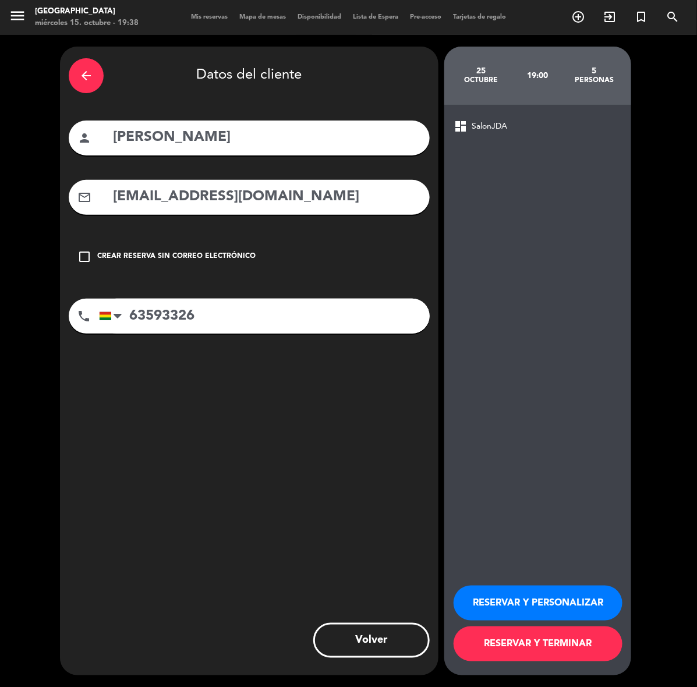
click at [560, 590] on button "RESERVAR Y PERSONALIZAR" at bounding box center [538, 603] width 169 height 35
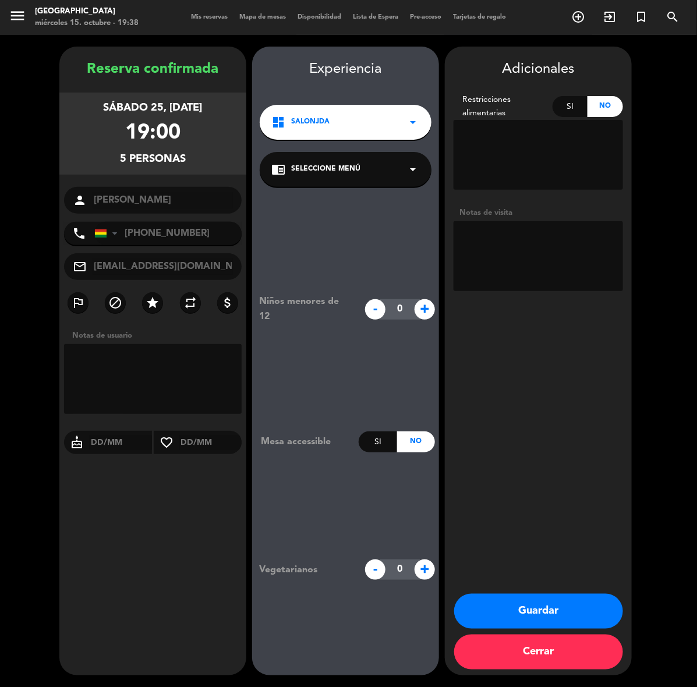
click at [600, 608] on button "Guardar" at bounding box center [538, 611] width 169 height 35
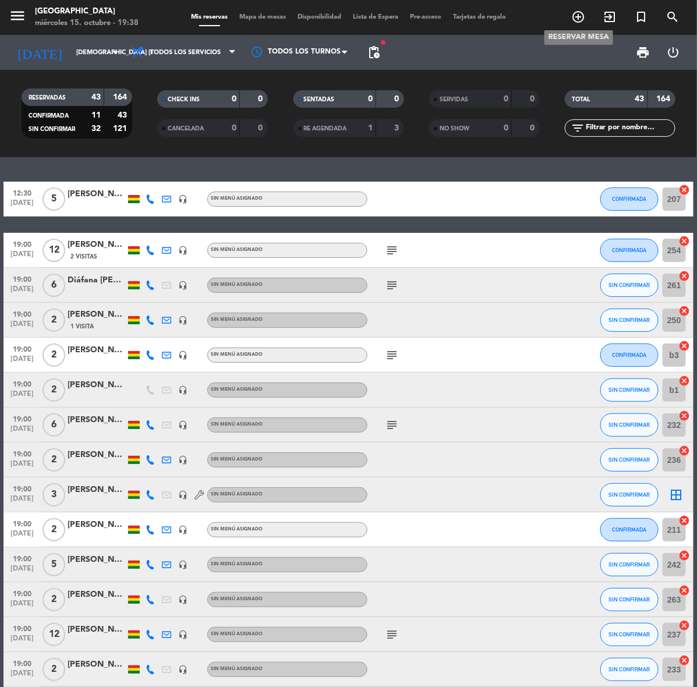
click at [574, 13] on icon "add_circle_outline" at bounding box center [578, 17] width 14 height 14
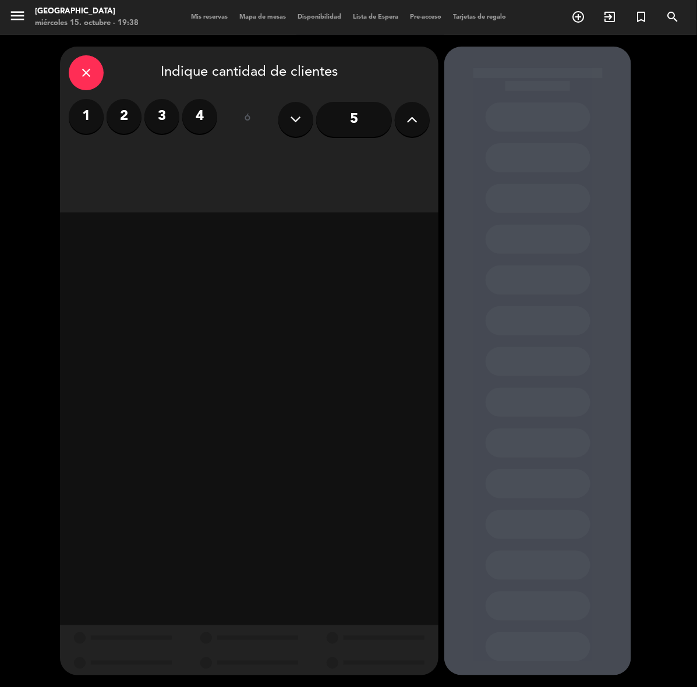
click at [341, 117] on input "5" at bounding box center [354, 119] width 76 height 35
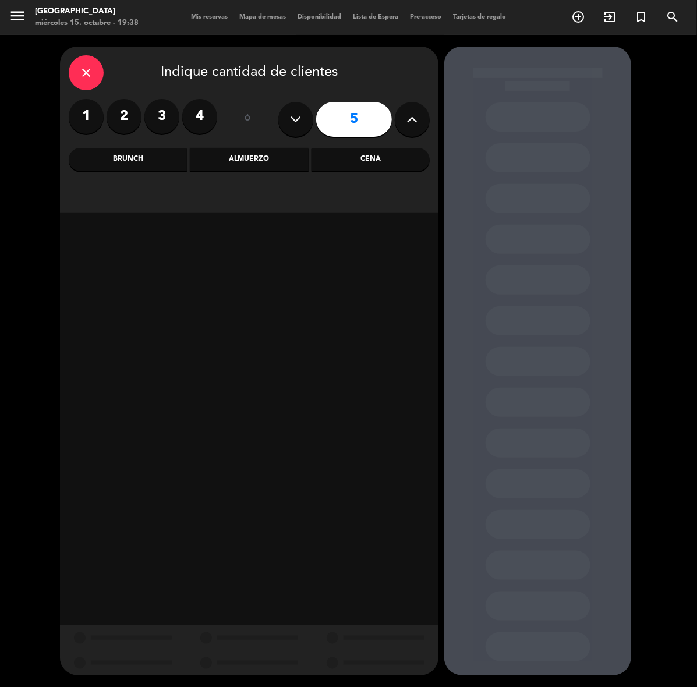
click at [353, 162] on div "Cena" at bounding box center [371, 159] width 118 height 23
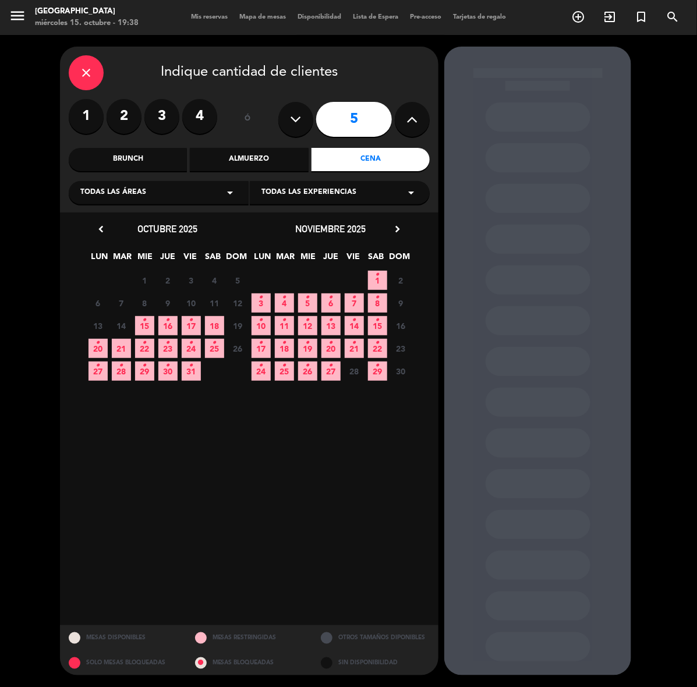
click at [170, 324] on icon "•" at bounding box center [168, 320] width 4 height 19
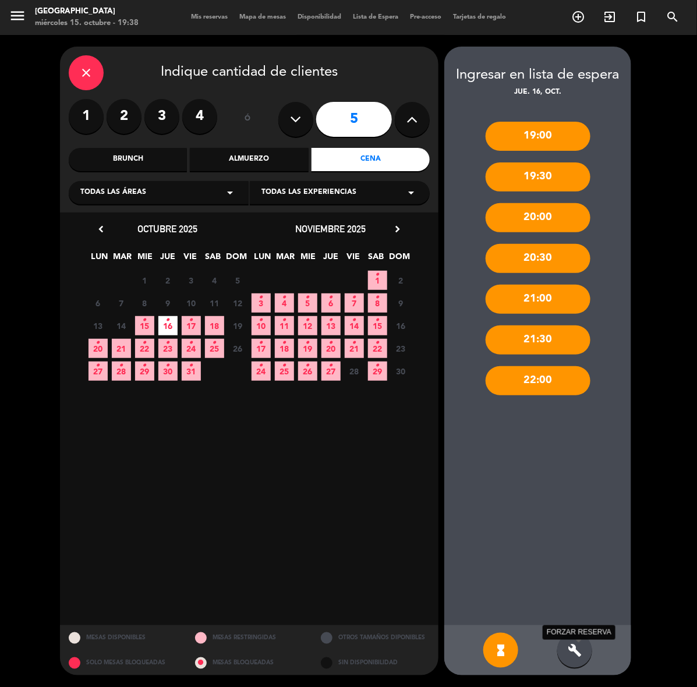
click at [570, 659] on div "build FORZAR RESERVA" at bounding box center [574, 650] width 35 height 35
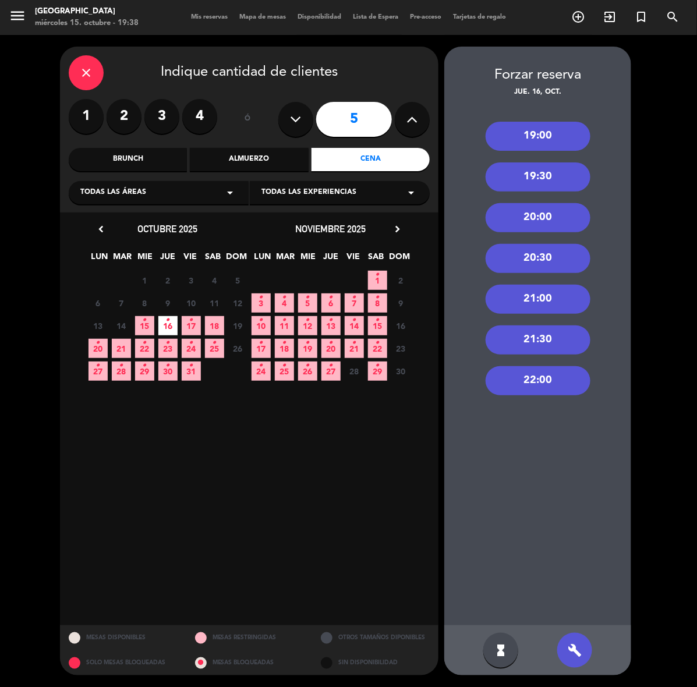
click at [543, 134] on div "19:00" at bounding box center [538, 136] width 105 height 29
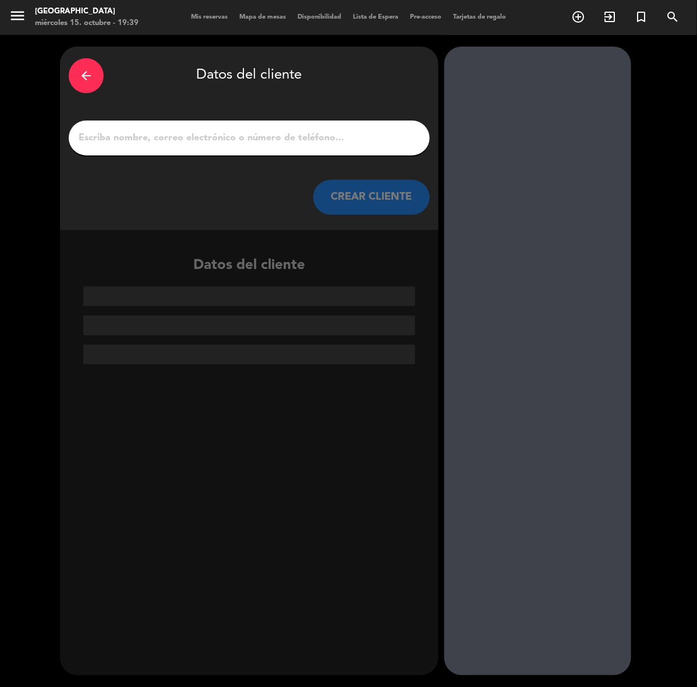
click at [340, 138] on input "1" at bounding box center [249, 138] width 344 height 16
paste input "[PERSON_NAME]"
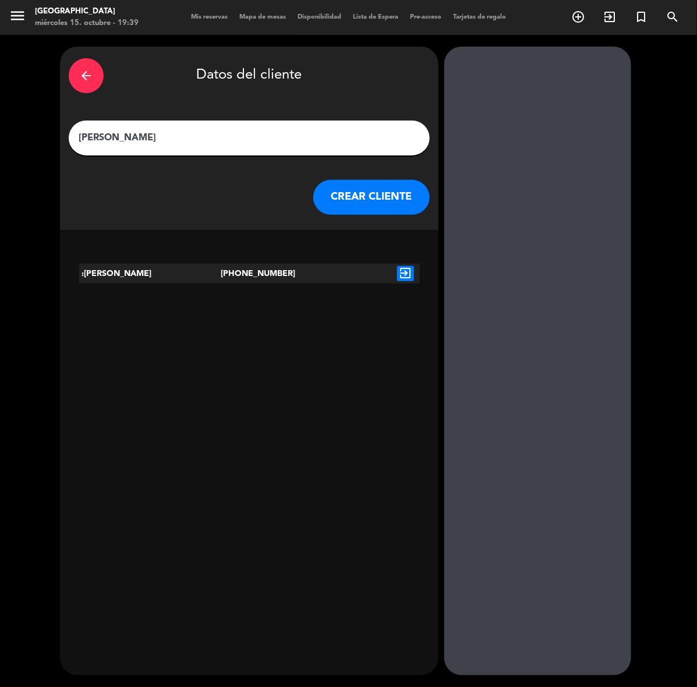
type input "[PERSON_NAME]"
click at [342, 194] on button "CREAR CLIENTE" at bounding box center [371, 197] width 117 height 35
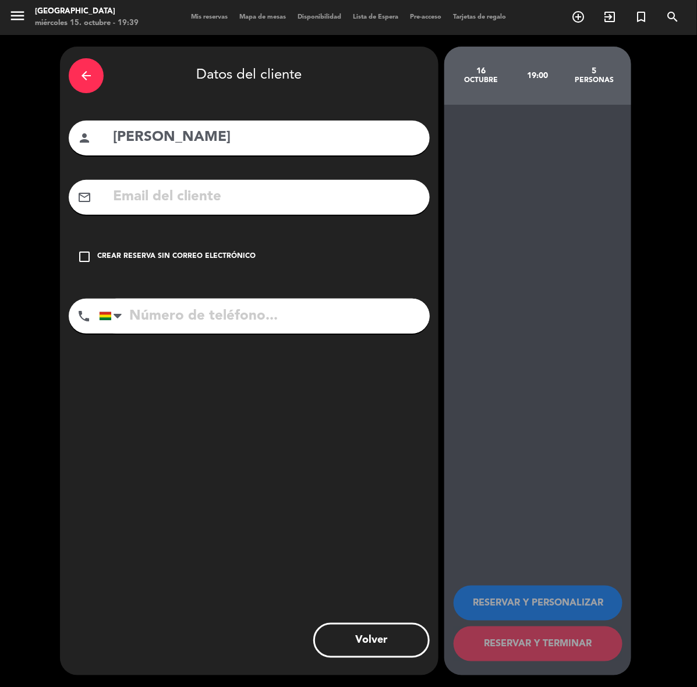
click at [289, 191] on input "text" at bounding box center [266, 197] width 309 height 24
paste input "[EMAIL_ADDRESS][DOMAIN_NAME]"
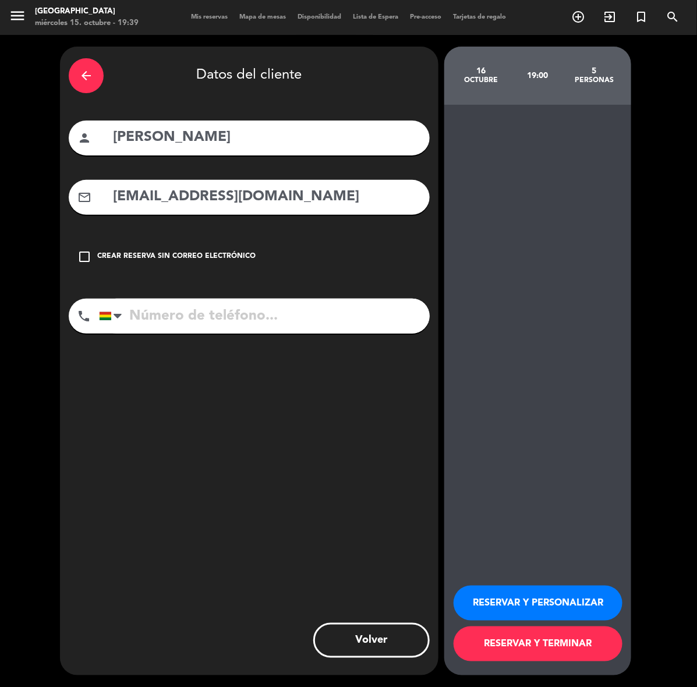
type input "[EMAIL_ADDRESS][DOMAIN_NAME]"
click at [391, 324] on input "tel" at bounding box center [264, 316] width 331 height 35
paste input "76402326"
type input "76402326"
click at [564, 599] on button "RESERVAR Y PERSONALIZAR" at bounding box center [538, 603] width 169 height 35
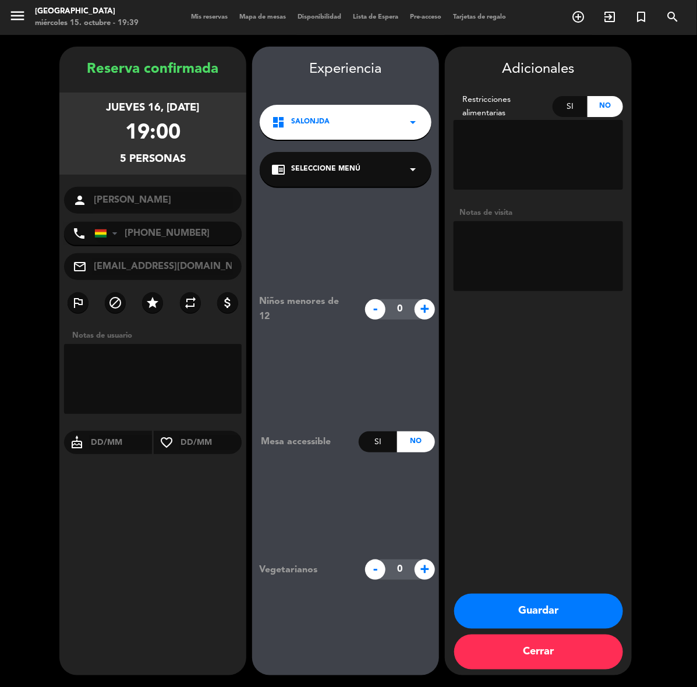
click at [575, 280] on textarea at bounding box center [539, 256] width 170 height 70
type textarea "CUMPLE"
drag, startPoint x: 571, startPoint y: 613, endPoint x: 577, endPoint y: 612, distance: 6.5
click at [571, 613] on button "Guardar" at bounding box center [538, 611] width 169 height 35
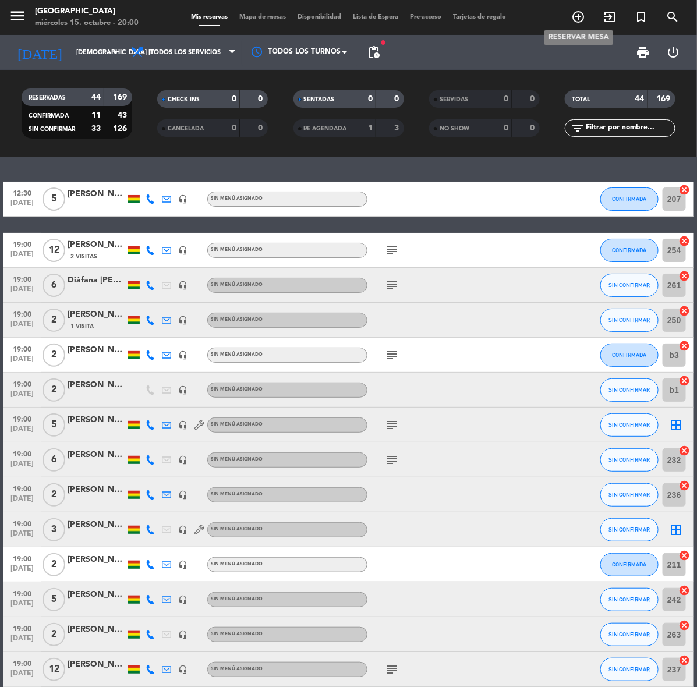
click at [581, 16] on icon "add_circle_outline" at bounding box center [578, 17] width 14 height 14
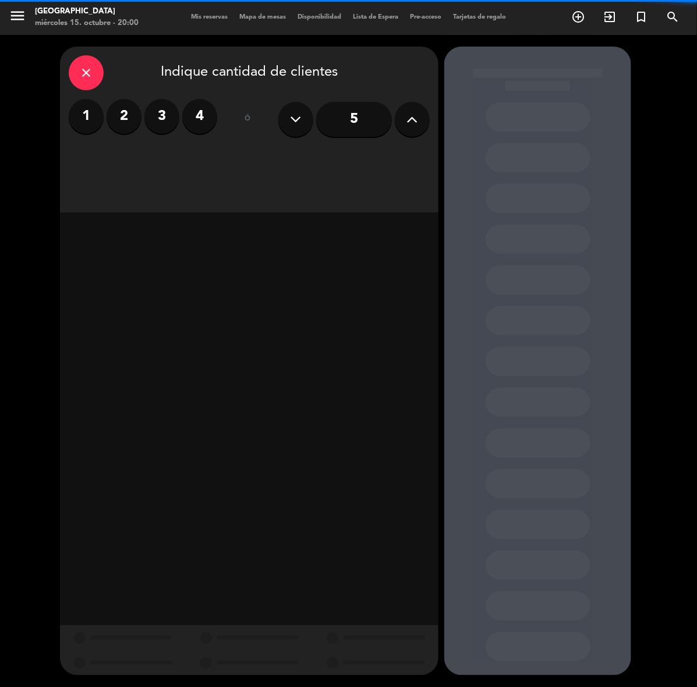
click at [188, 118] on label "4" at bounding box center [199, 116] width 35 height 35
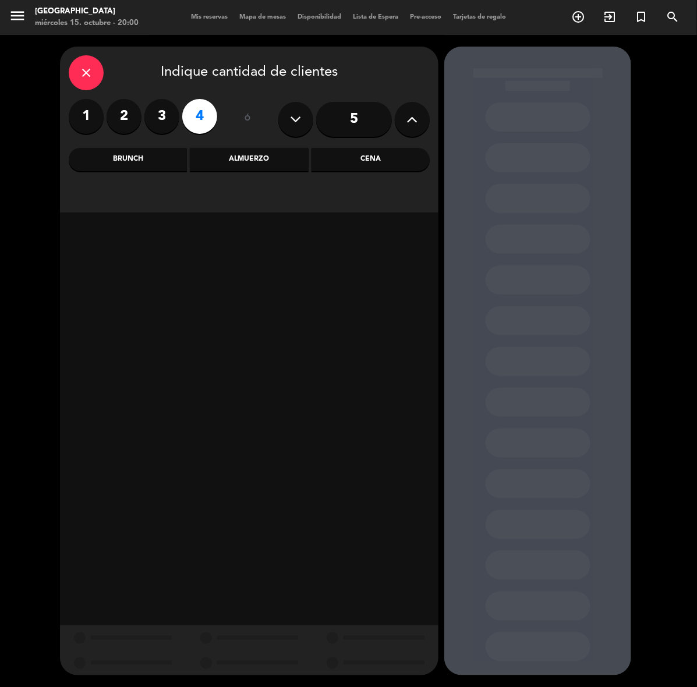
click at [400, 155] on div "Cena" at bounding box center [371, 159] width 118 height 23
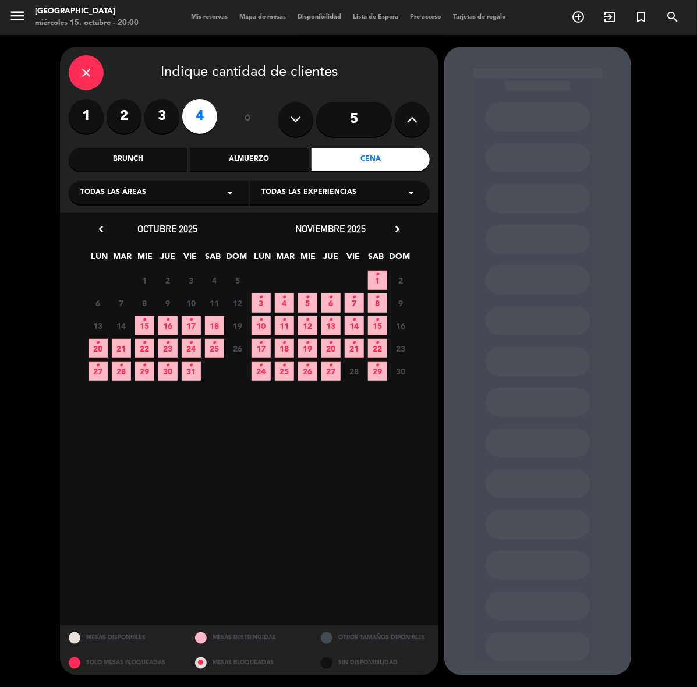
click at [214, 322] on span "18" at bounding box center [214, 325] width 19 height 19
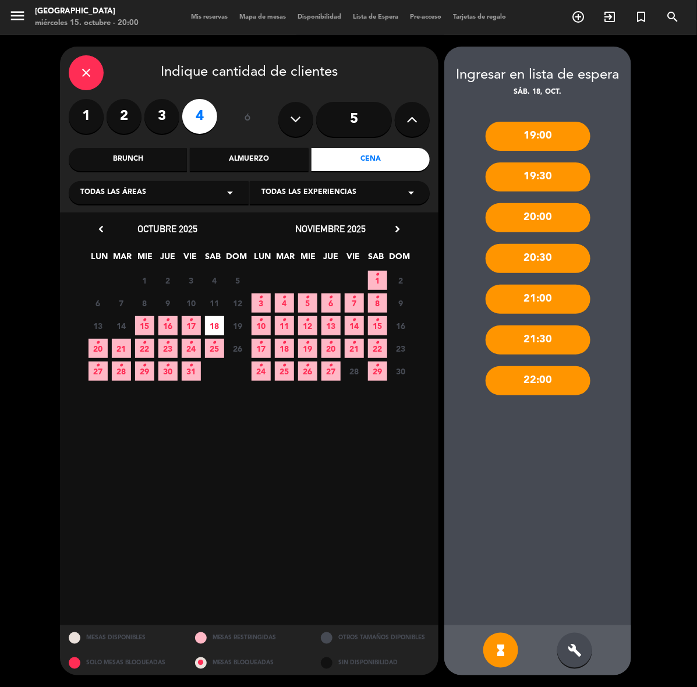
click at [580, 668] on div "build" at bounding box center [574, 650] width 35 height 35
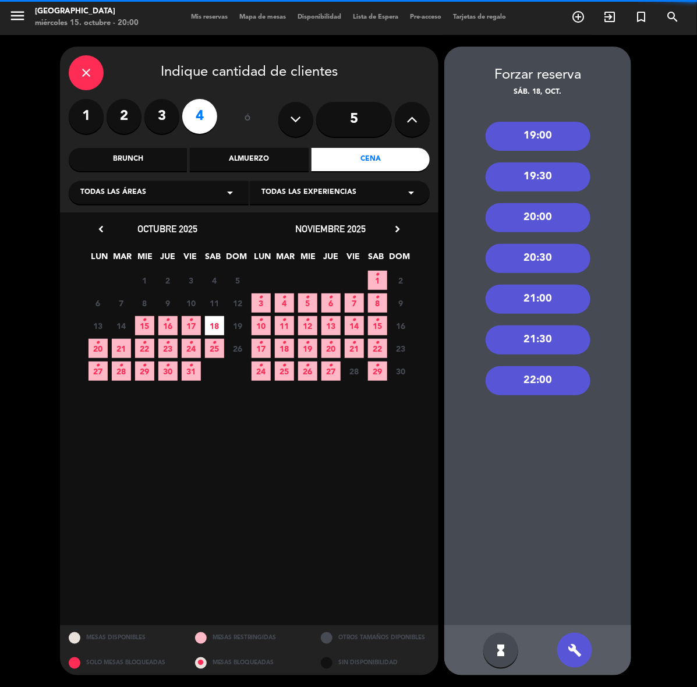
click at [551, 126] on div "19:00" at bounding box center [538, 136] width 105 height 29
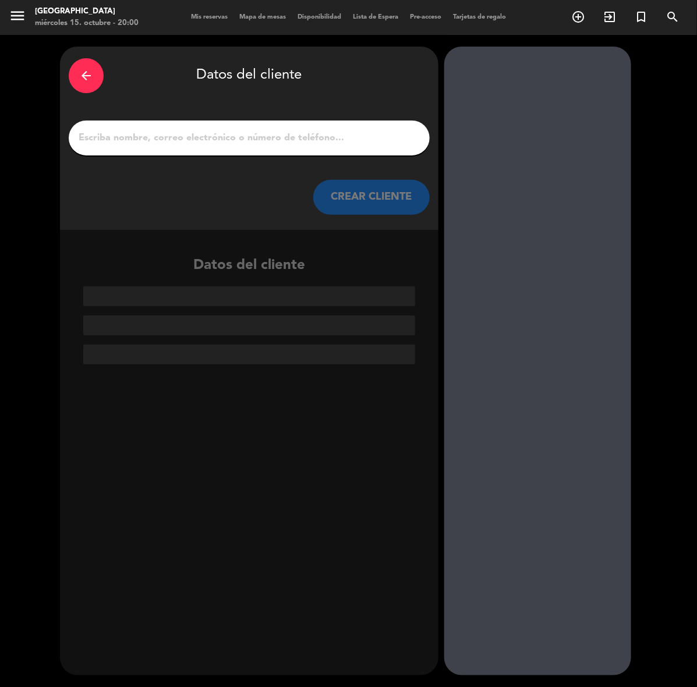
click at [230, 134] on input "1" at bounding box center [249, 138] width 344 height 16
paste input "[PERSON_NAME]"
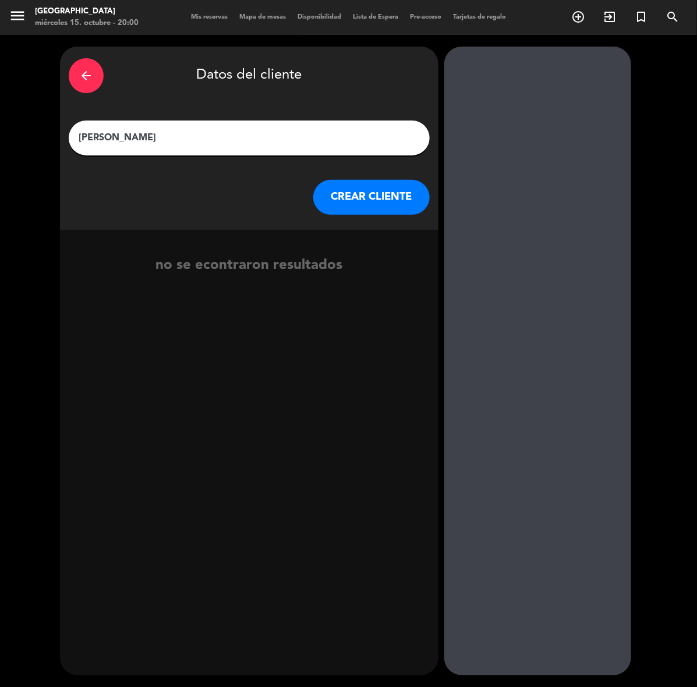
type input "[PERSON_NAME]"
click at [341, 200] on button "CREAR CLIENTE" at bounding box center [371, 197] width 117 height 35
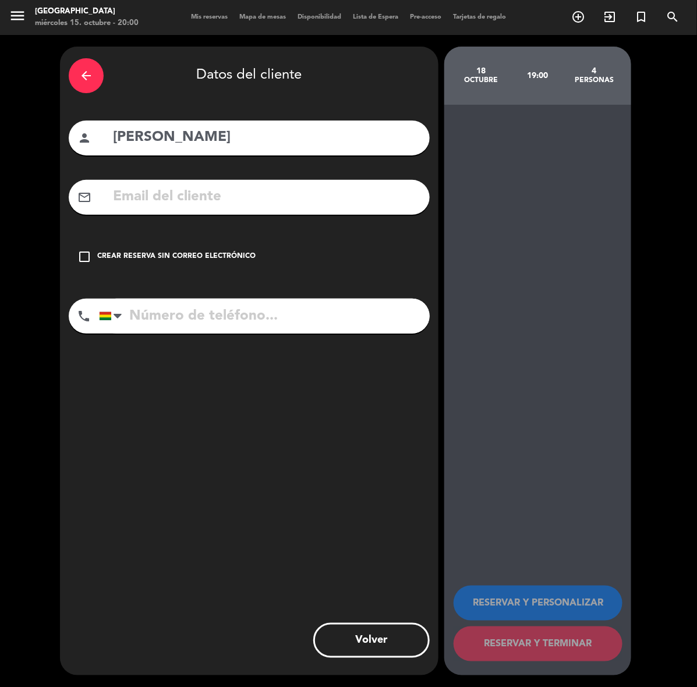
click at [341, 200] on input "text" at bounding box center [266, 197] width 309 height 24
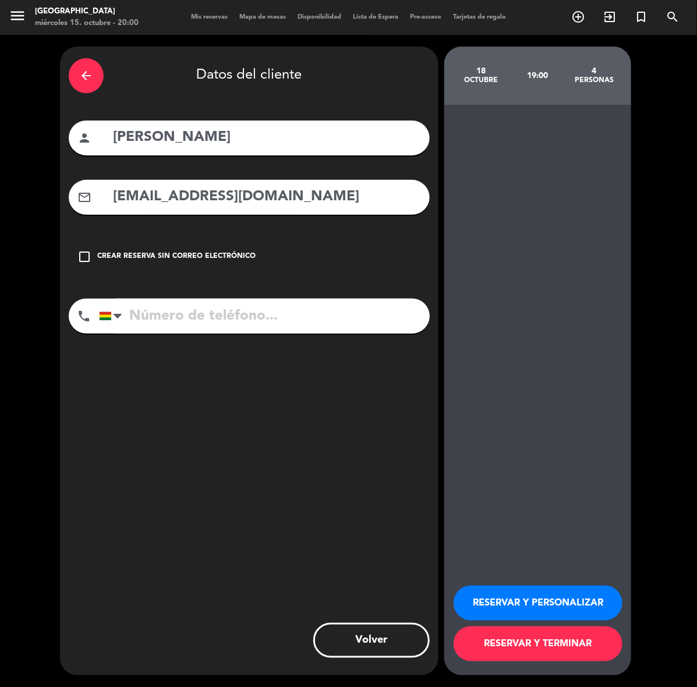
type input "[EMAIL_ADDRESS][DOMAIN_NAME]"
click at [229, 313] on input "tel" at bounding box center [264, 316] width 331 height 35
paste input "[PHONE_NUMBER]"
type input "[PHONE_NUMBER]"
click at [578, 598] on button "RESERVAR Y PERSONALIZAR" at bounding box center [538, 603] width 169 height 35
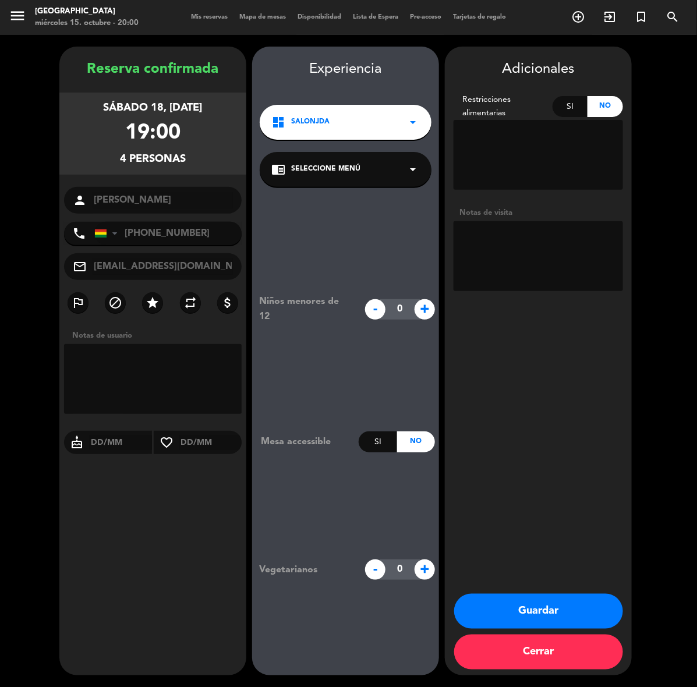
click at [531, 255] on textarea at bounding box center [539, 256] width 170 height 70
type textarea "cumple"
click at [552, 609] on button "Guardar" at bounding box center [538, 611] width 169 height 35
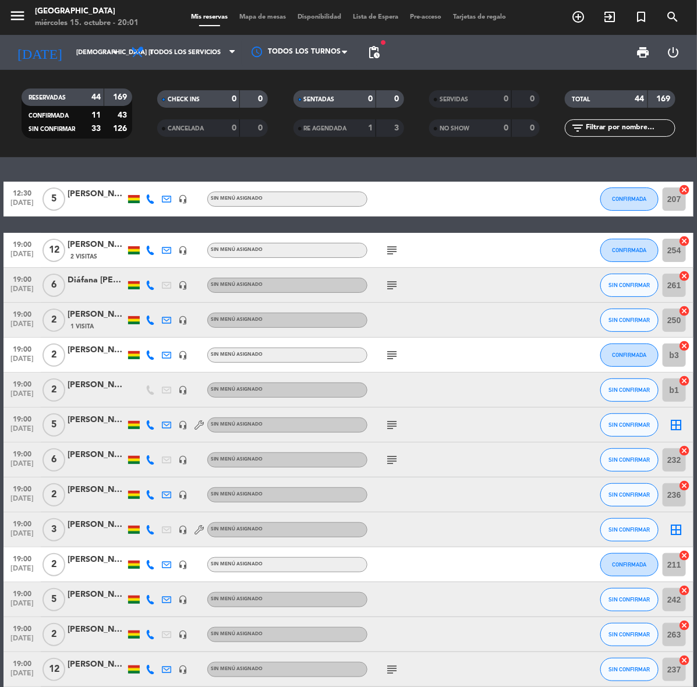
click at [572, 19] on icon "add_circle_outline" at bounding box center [578, 17] width 14 height 14
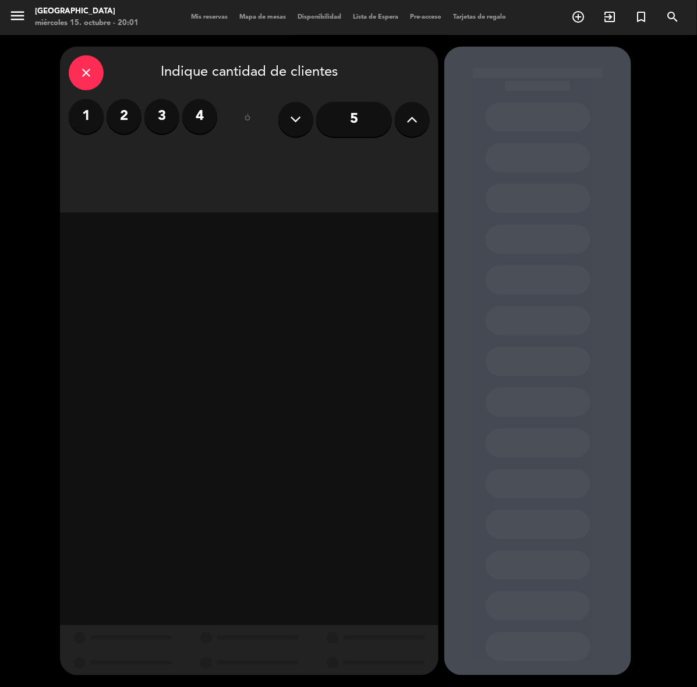
click at [132, 118] on label "2" at bounding box center [124, 116] width 35 height 35
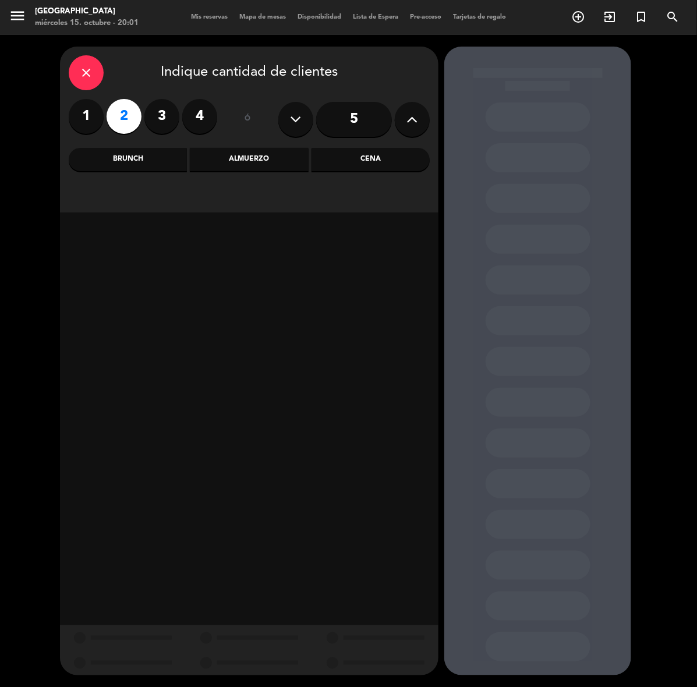
click at [398, 167] on div "Cena" at bounding box center [371, 159] width 118 height 23
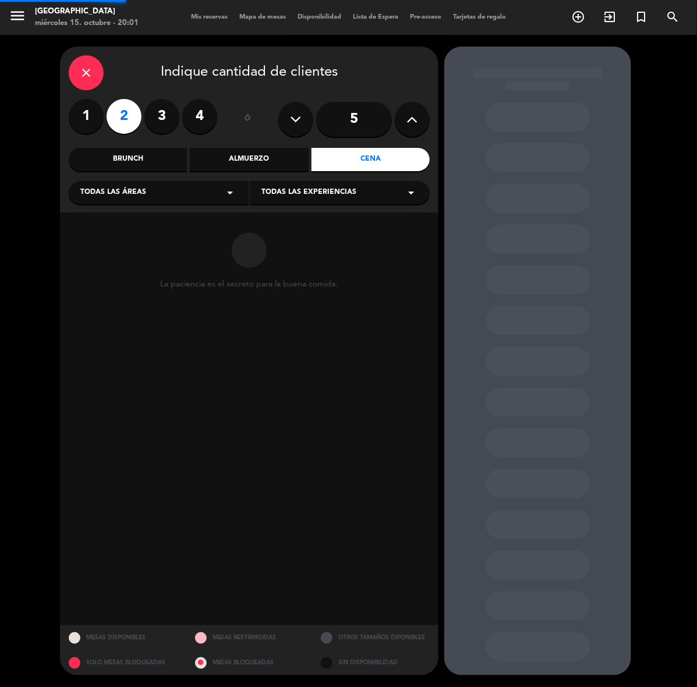
click at [394, 163] on div "Cena" at bounding box center [371, 159] width 118 height 23
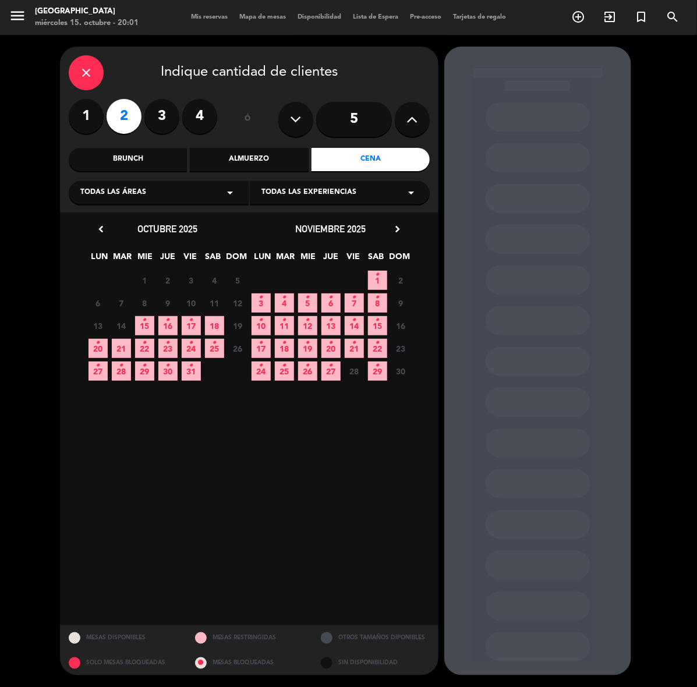
click at [193, 348] on icon "•" at bounding box center [191, 343] width 4 height 19
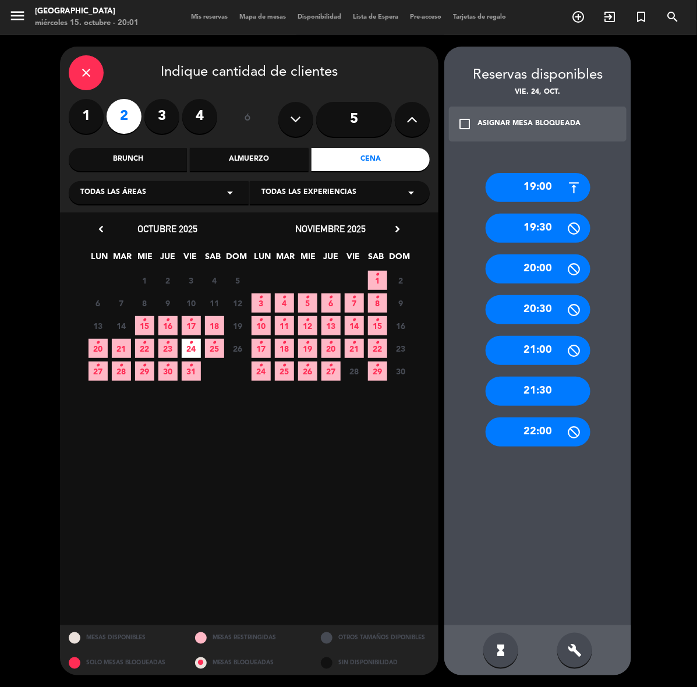
click at [536, 394] on div "21:30" at bounding box center [538, 391] width 105 height 29
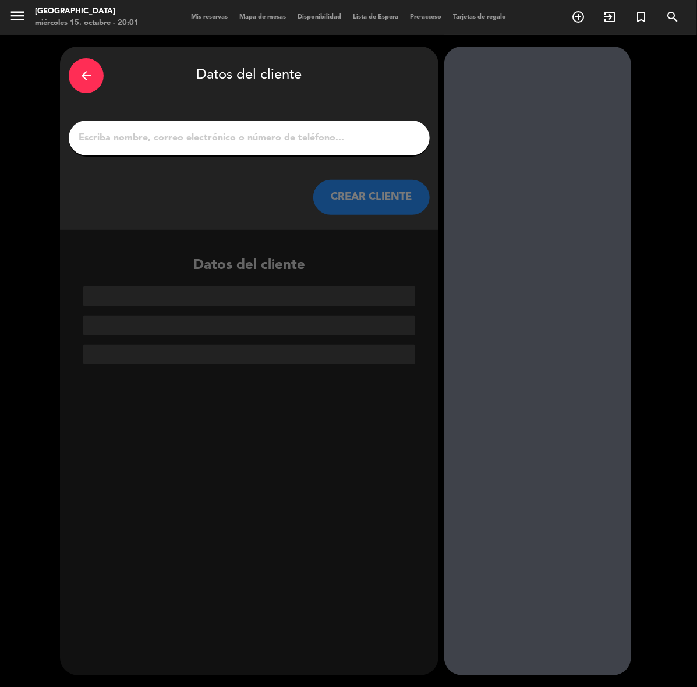
click at [295, 130] on input "1" at bounding box center [249, 138] width 344 height 16
click at [272, 137] on input "1" at bounding box center [249, 138] width 344 height 16
paste input "[PERSON_NAME]"
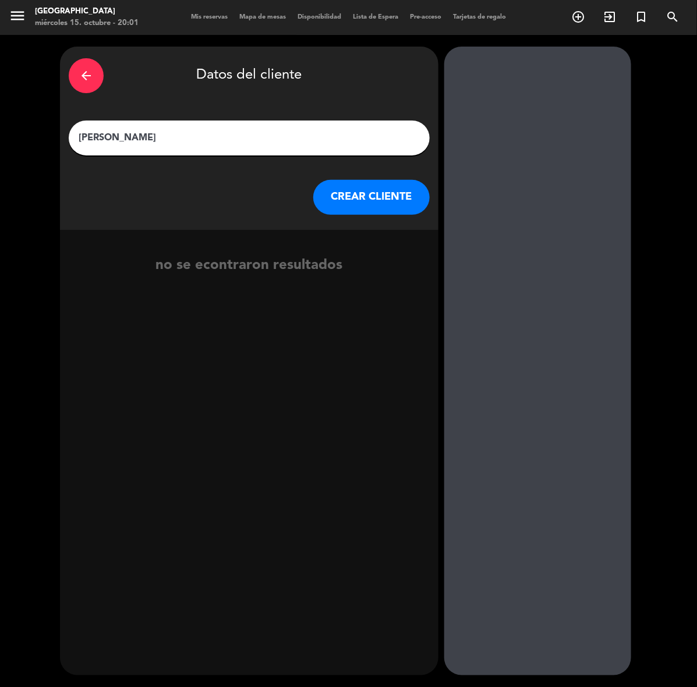
type input "[PERSON_NAME]"
click at [382, 198] on button "CREAR CLIENTE" at bounding box center [371, 197] width 117 height 35
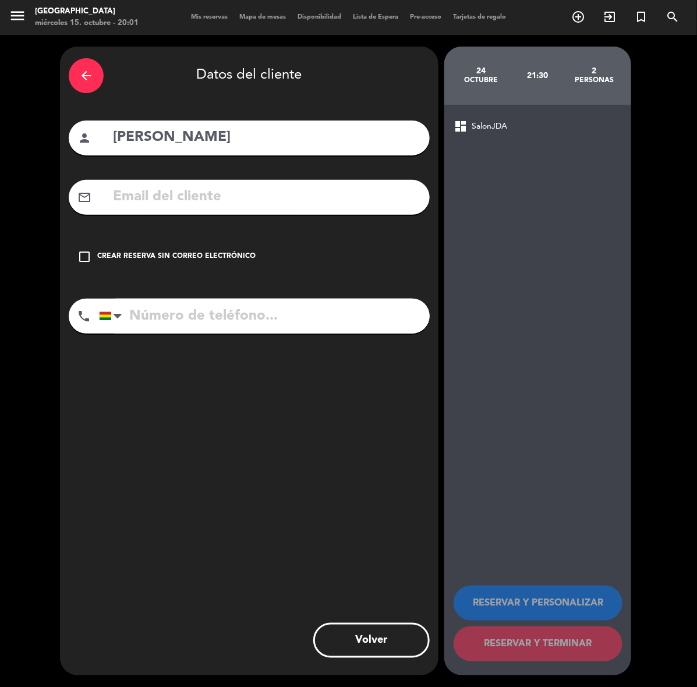
click at [264, 310] on input "tel" at bounding box center [264, 316] width 331 height 35
paste input "68316937"
type input "68316937"
click at [194, 242] on div "check_box_outline_blank Crear reserva sin correo electrónico" at bounding box center [249, 256] width 361 height 35
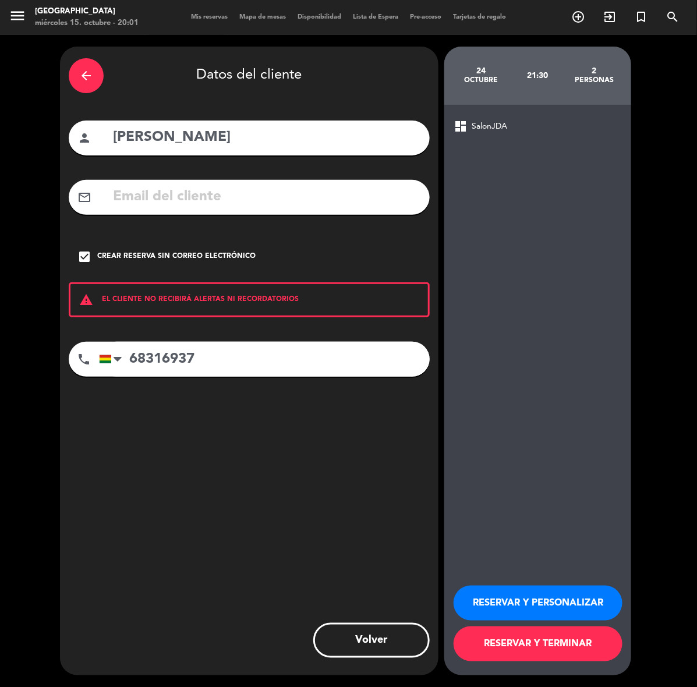
drag, startPoint x: 563, startPoint y: 587, endPoint x: 619, endPoint y: 520, distance: 87.3
click at [564, 587] on button "RESERVAR Y PERSONALIZAR" at bounding box center [538, 603] width 169 height 35
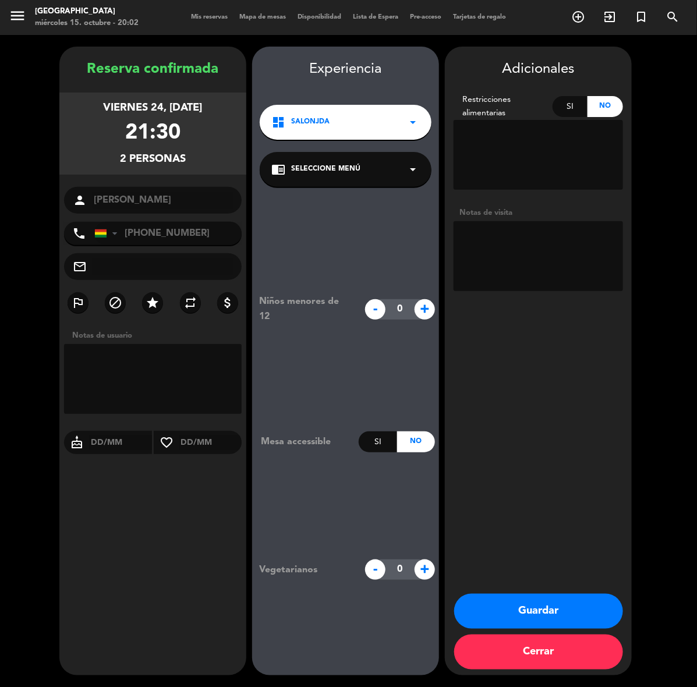
click at [574, 609] on button "Guardar" at bounding box center [538, 611] width 169 height 35
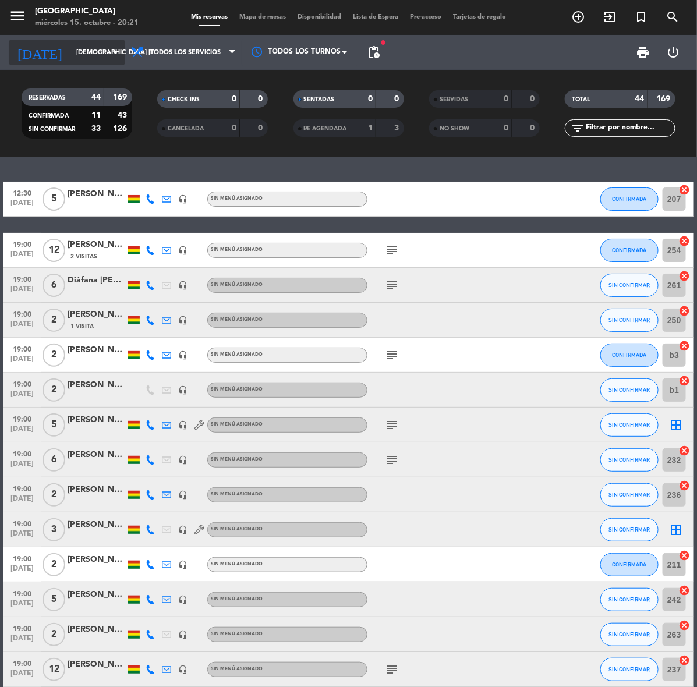
click at [70, 61] on input "[DEMOGRAPHIC_DATA] [DATE]" at bounding box center [113, 52] width 87 height 19
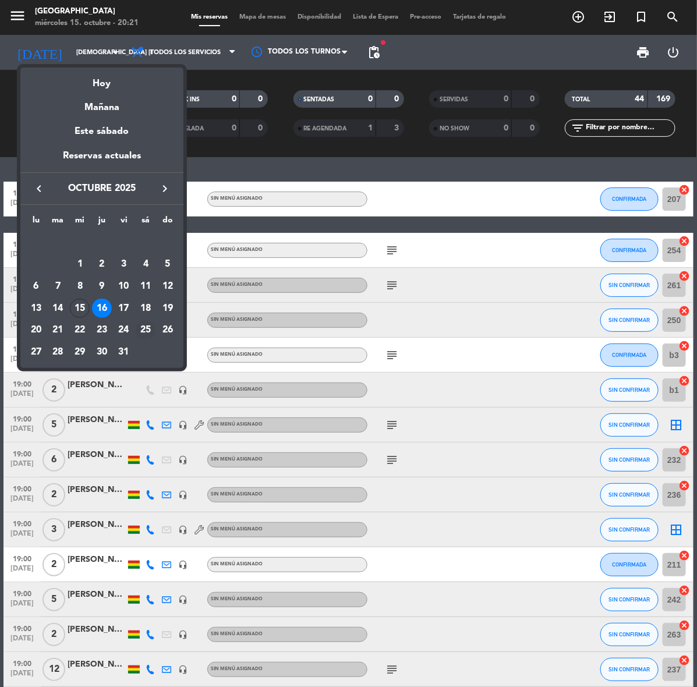
click at [150, 332] on div "25" at bounding box center [146, 330] width 20 height 20
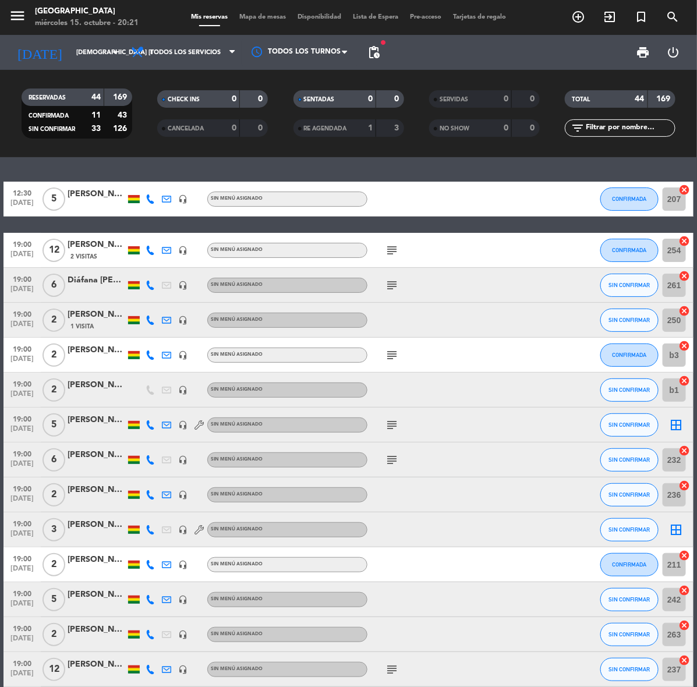
type input "sáb. [DATE]"
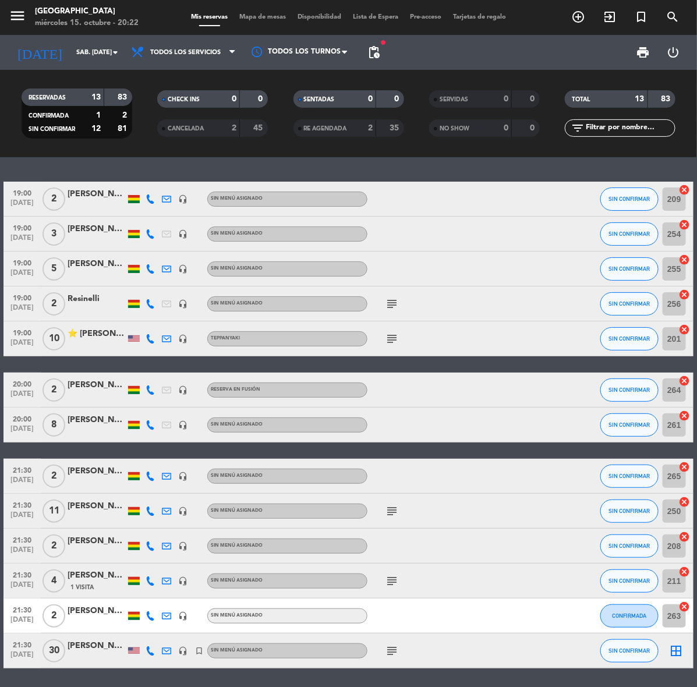
click at [97, 276] on div at bounding box center [97, 275] width 58 height 9
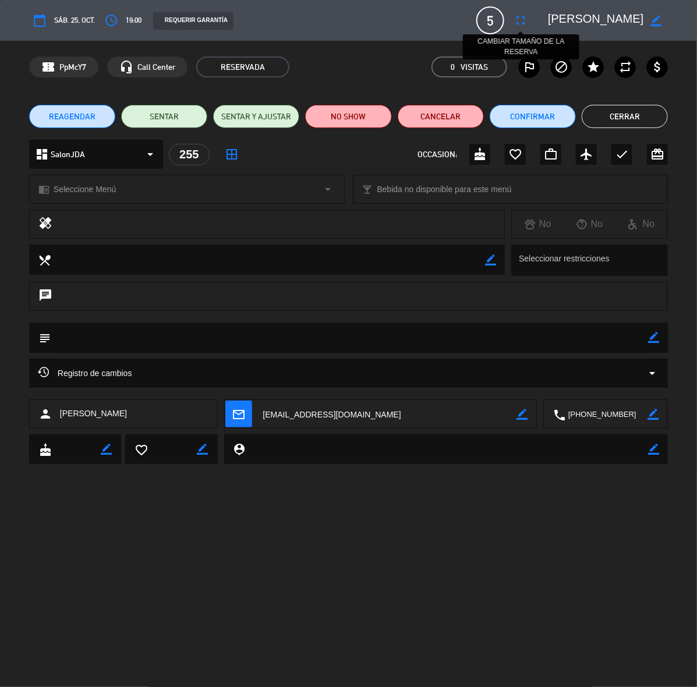
click at [516, 19] on icon "fullscreen" at bounding box center [521, 20] width 14 height 14
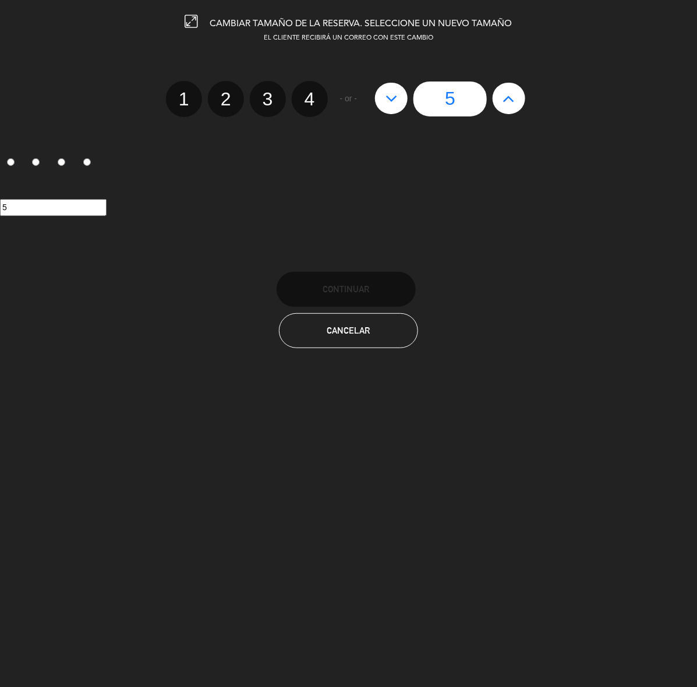
click at [507, 99] on icon at bounding box center [509, 98] width 12 height 19
type input "6"
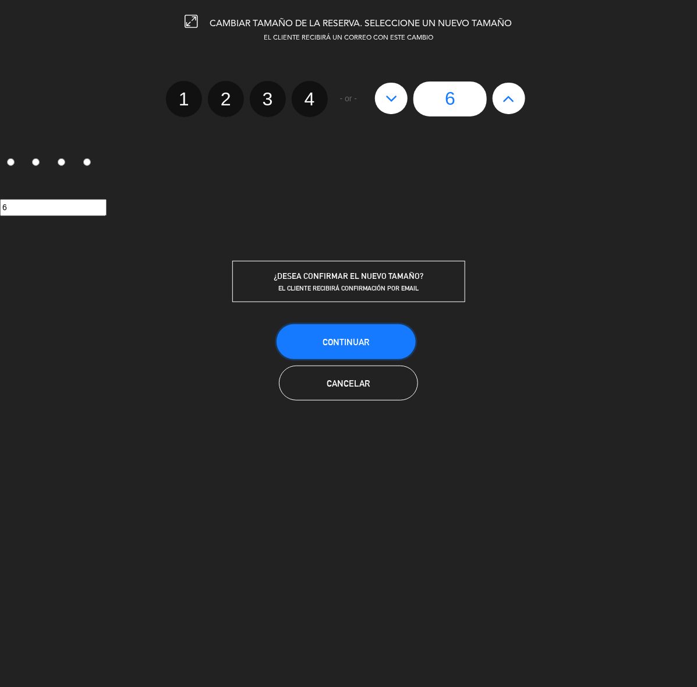
click at [396, 345] on button "Continuar" at bounding box center [346, 341] width 139 height 35
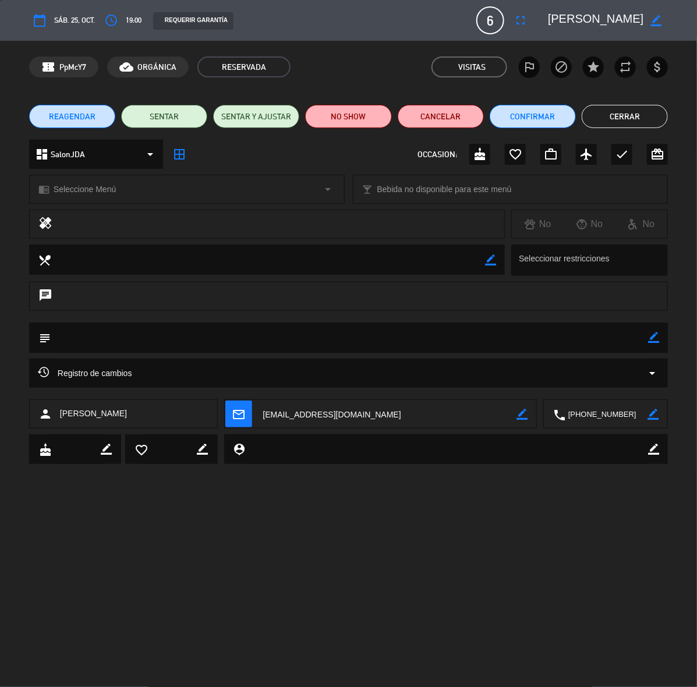
drag, startPoint x: 616, startPoint y: 112, endPoint x: 609, endPoint y: 69, distance: 44.2
click at [616, 112] on button "Cerrar" at bounding box center [625, 116] width 86 height 23
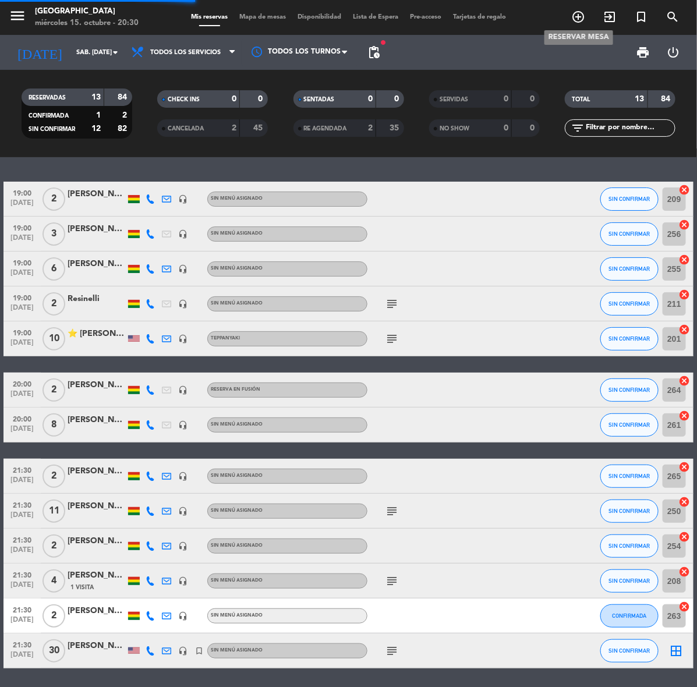
click at [577, 13] on icon "add_circle_outline" at bounding box center [578, 17] width 14 height 14
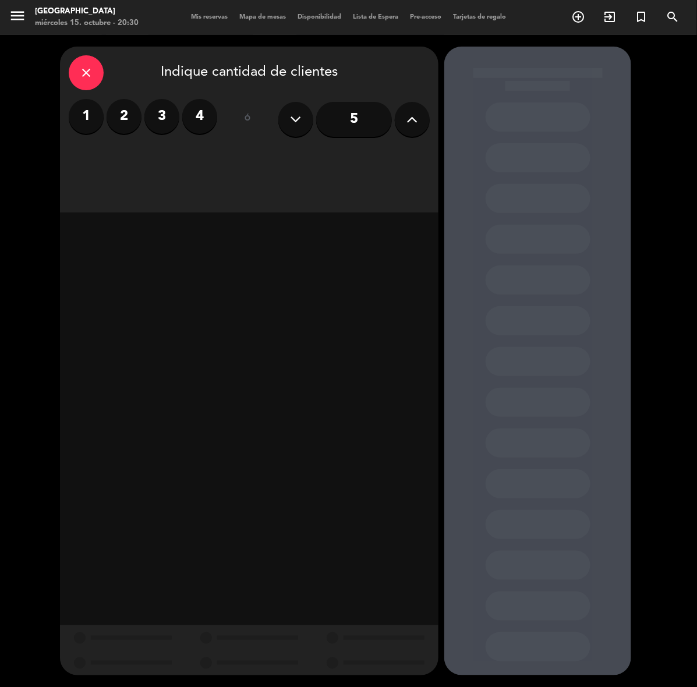
click at [111, 105] on div "1 2 3 4" at bounding box center [143, 116] width 149 height 35
click at [129, 111] on label "2" at bounding box center [124, 116] width 35 height 35
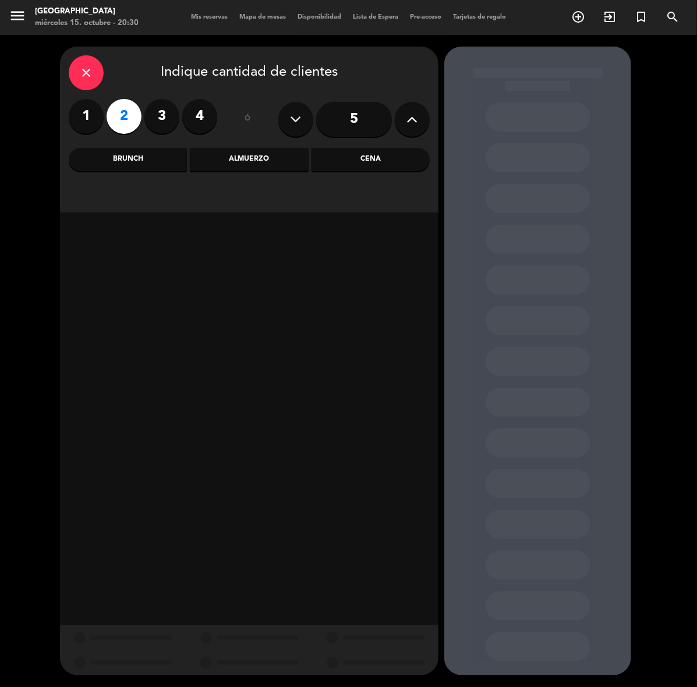
click at [386, 166] on div "Cena" at bounding box center [371, 159] width 118 height 23
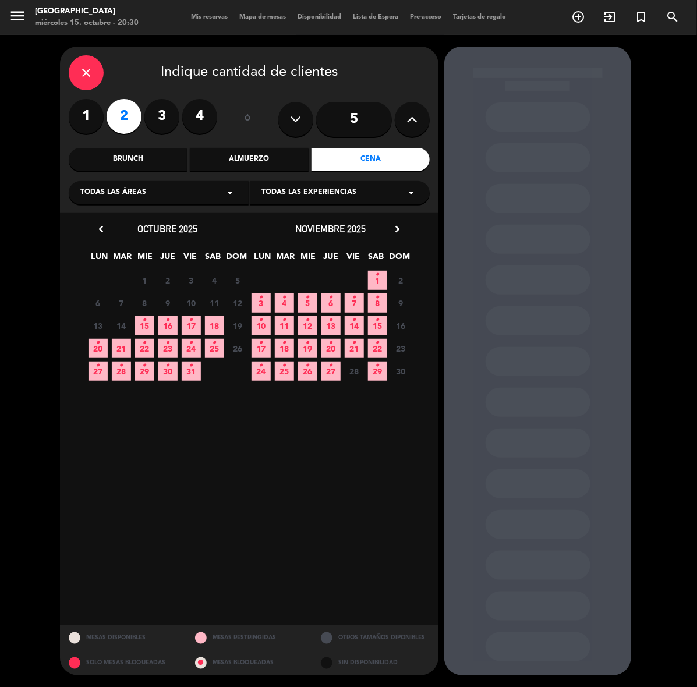
click at [202, 345] on div "20 • 21 22 • 23 • 24 • 25 • 26 Cerrado" at bounding box center [167, 348] width 163 height 23
click at [192, 347] on icon "•" at bounding box center [191, 343] width 4 height 19
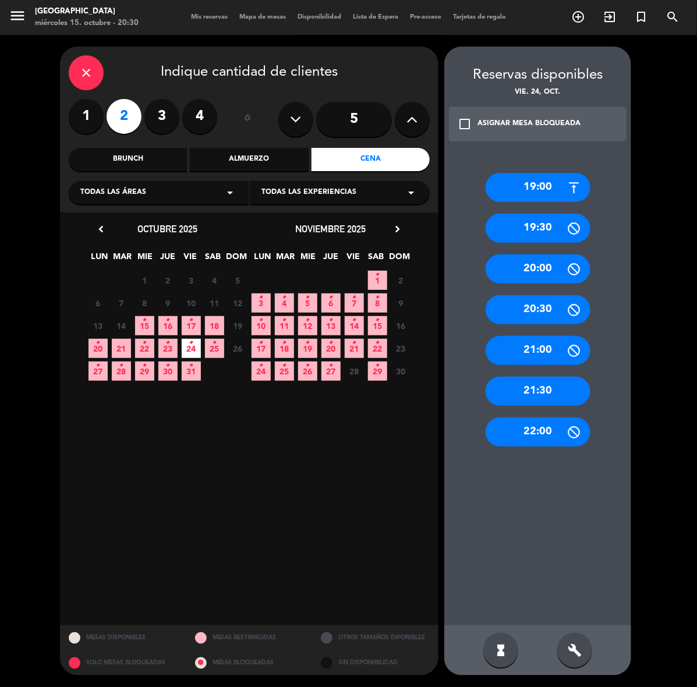
click at [552, 386] on div "21:30" at bounding box center [538, 391] width 105 height 29
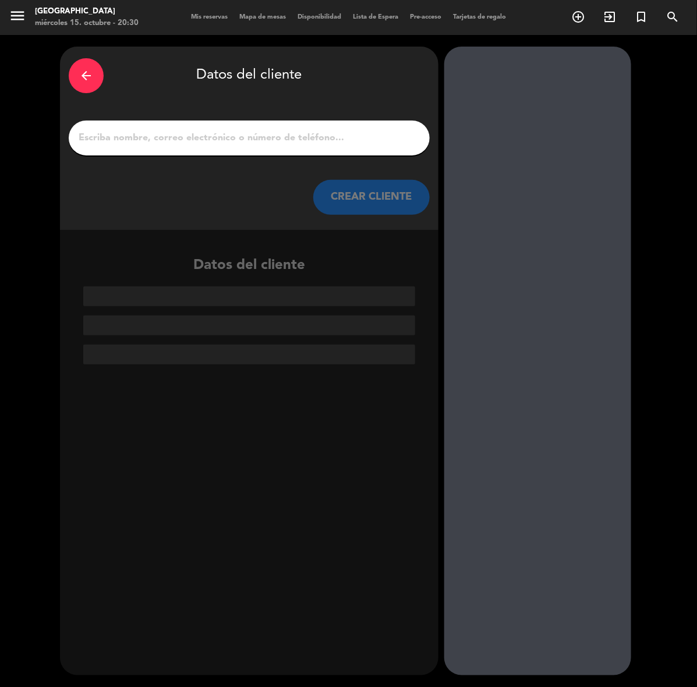
click at [327, 135] on input "1" at bounding box center [249, 138] width 344 height 16
paste input "[PERSON_NAME]"
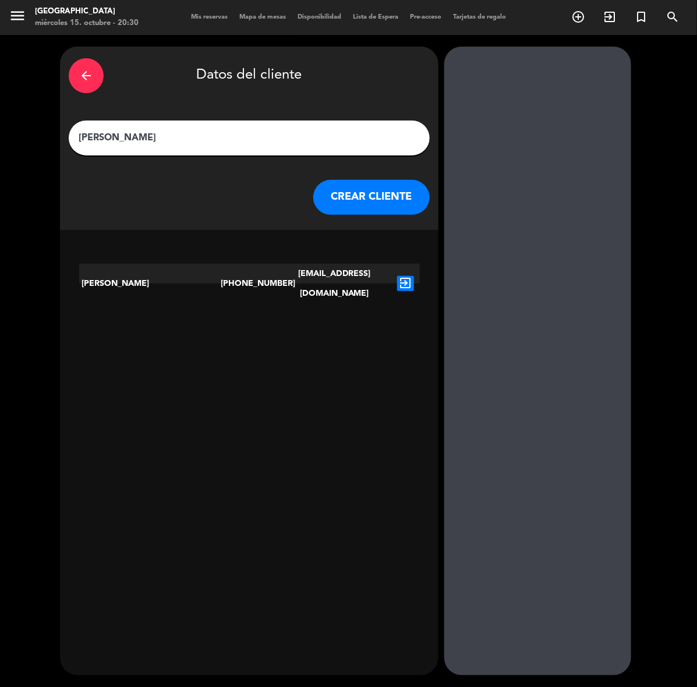
type input "[PERSON_NAME]"
click at [395, 277] on div "exit_to_app" at bounding box center [405, 284] width 29 height 40
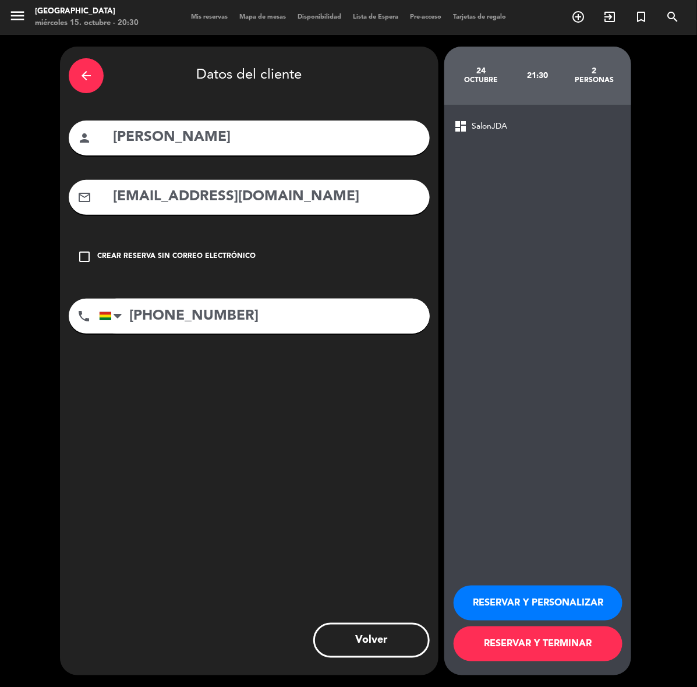
click at [545, 604] on button "RESERVAR Y PERSONALIZAR" at bounding box center [538, 603] width 169 height 35
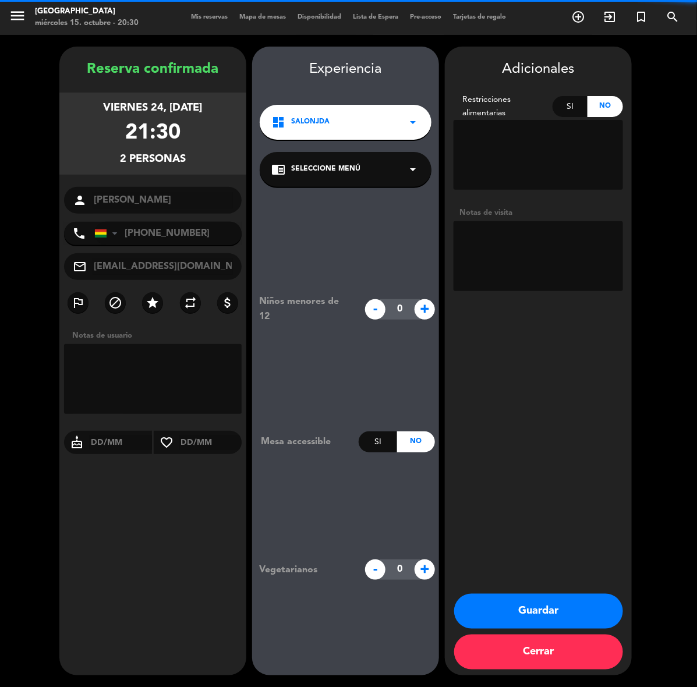
click at [531, 263] on textarea at bounding box center [539, 256] width 170 height 70
type textarea "cumple"
click at [574, 608] on button "Guardar" at bounding box center [538, 611] width 169 height 35
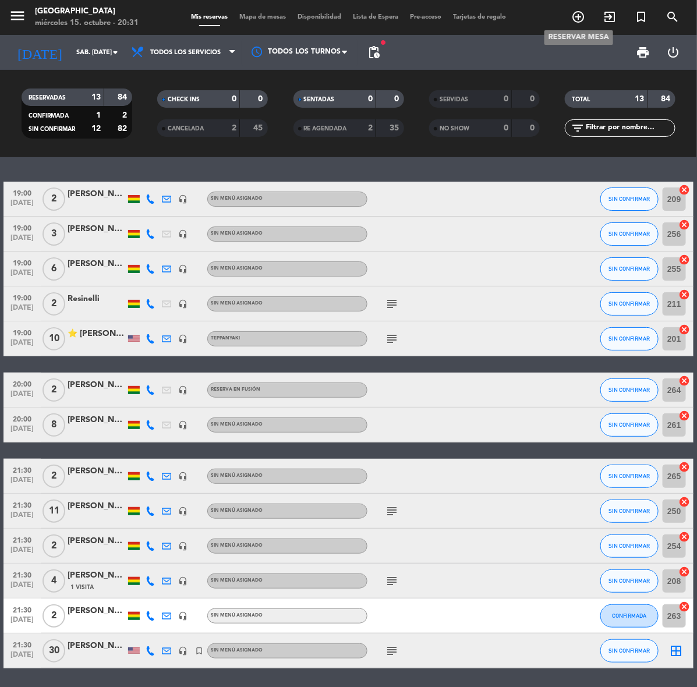
click at [588, 19] on span "add_circle_outline" at bounding box center [578, 17] width 31 height 20
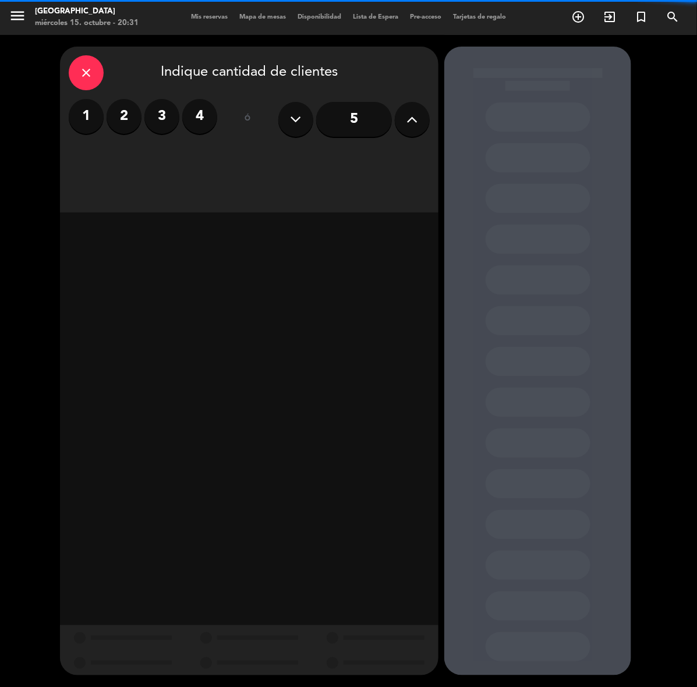
click at [126, 114] on label "2" at bounding box center [124, 116] width 35 height 35
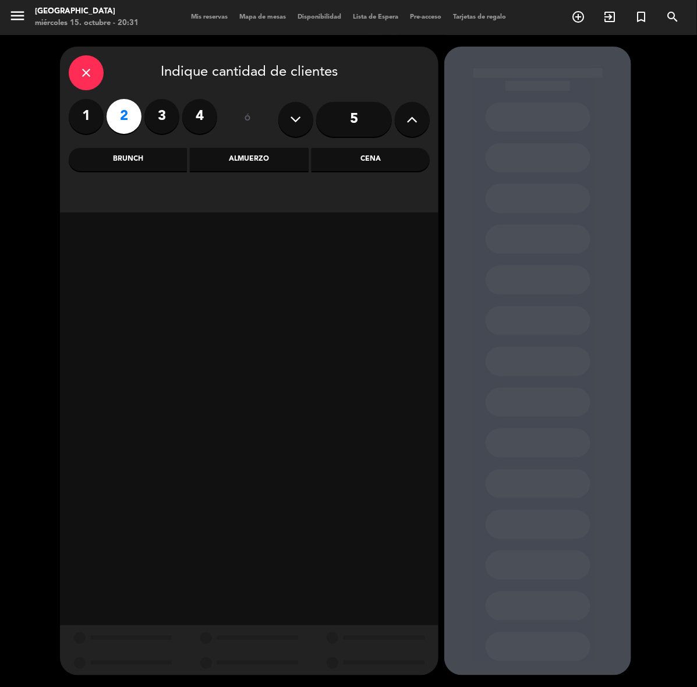
click at [165, 114] on label "3" at bounding box center [161, 116] width 35 height 35
click at [255, 164] on div "Almuerzo" at bounding box center [249, 159] width 118 height 23
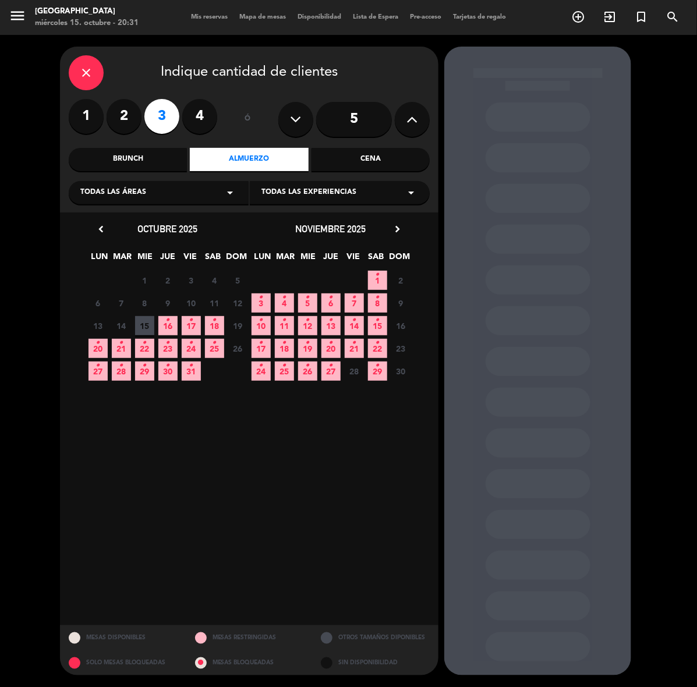
click at [197, 327] on span "17 •" at bounding box center [191, 325] width 19 height 19
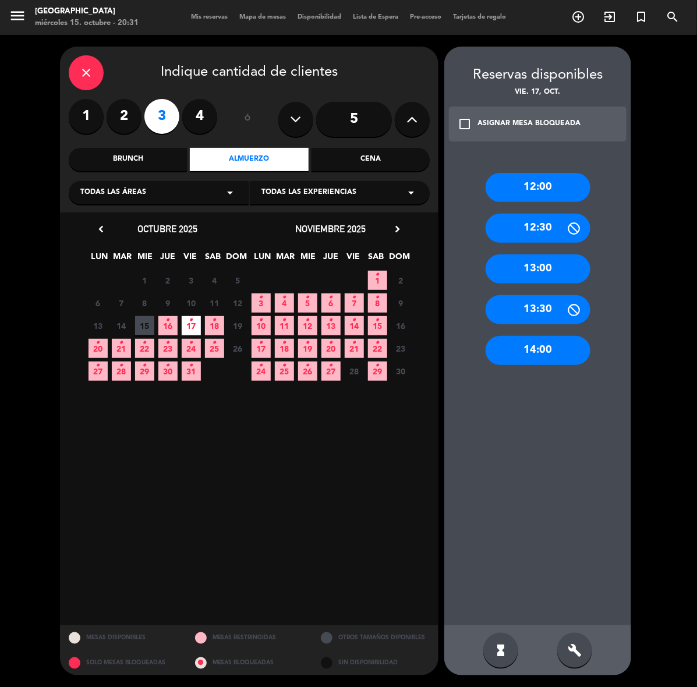
click at [561, 309] on div "13:30" at bounding box center [538, 309] width 105 height 29
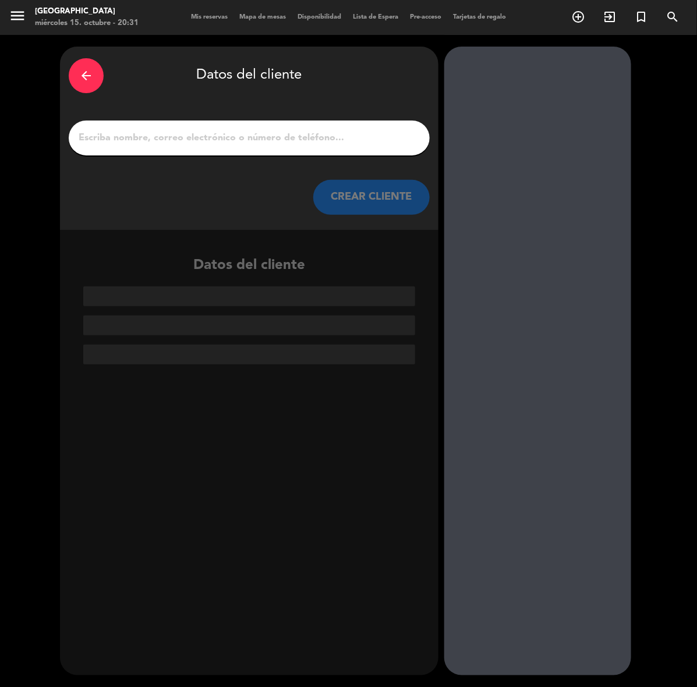
click at [259, 137] on input "1" at bounding box center [249, 138] width 344 height 16
paste input "[PERSON_NAME]"
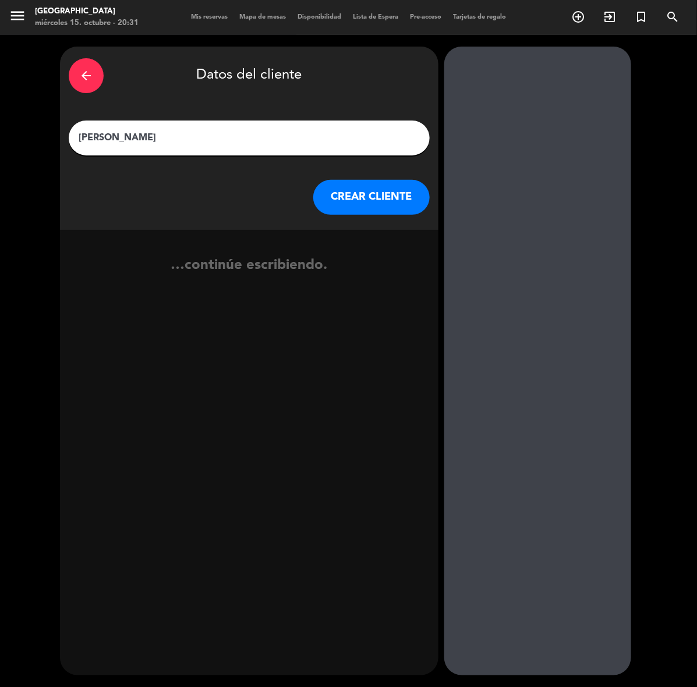
type input "[PERSON_NAME]"
click at [338, 183] on button "CREAR CLIENTE" at bounding box center [371, 197] width 117 height 35
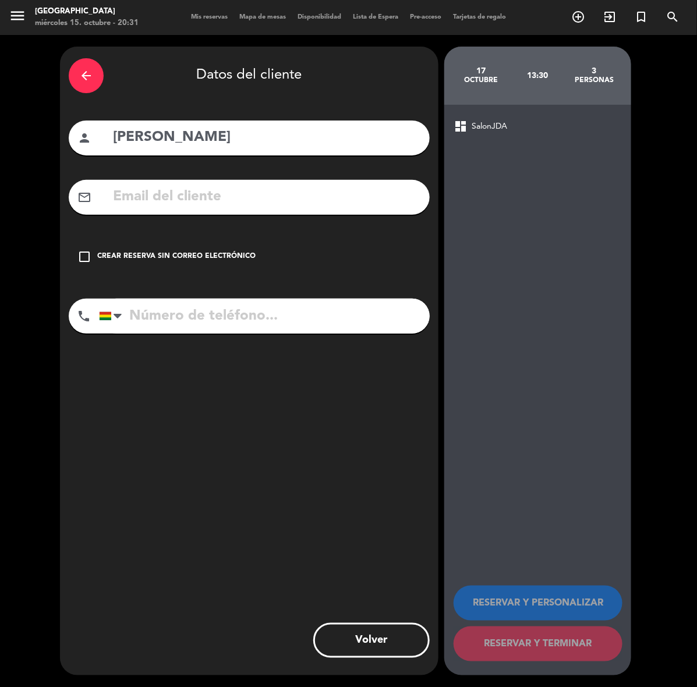
click at [337, 184] on div "mail_outline" at bounding box center [249, 197] width 361 height 35
click at [335, 191] on input "text" at bounding box center [266, 197] width 309 height 24
paste input "[EMAIL_ADDRESS][DOMAIN_NAME]"
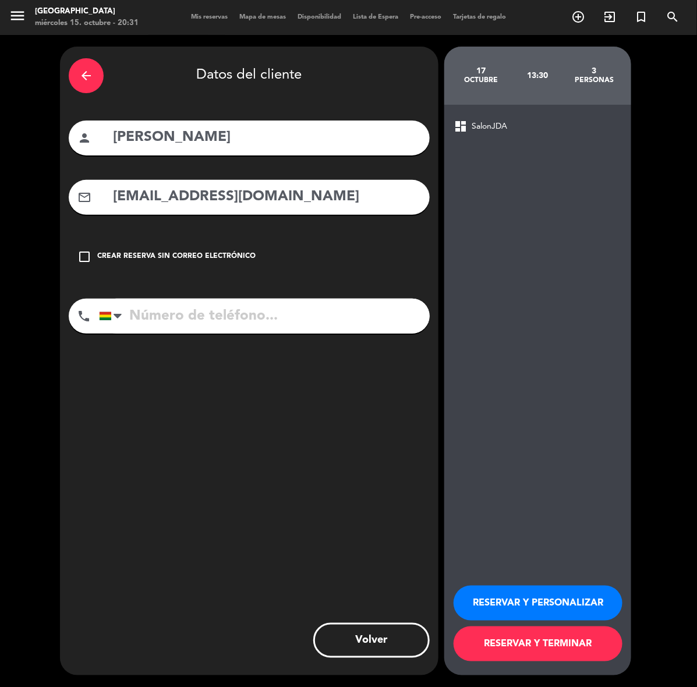
type input "[EMAIL_ADDRESS][DOMAIN_NAME]"
click at [320, 310] on input "tel" at bounding box center [264, 316] width 331 height 35
type input "78120200"
click at [506, 598] on button "RESERVAR Y PERSONALIZAR" at bounding box center [538, 603] width 169 height 35
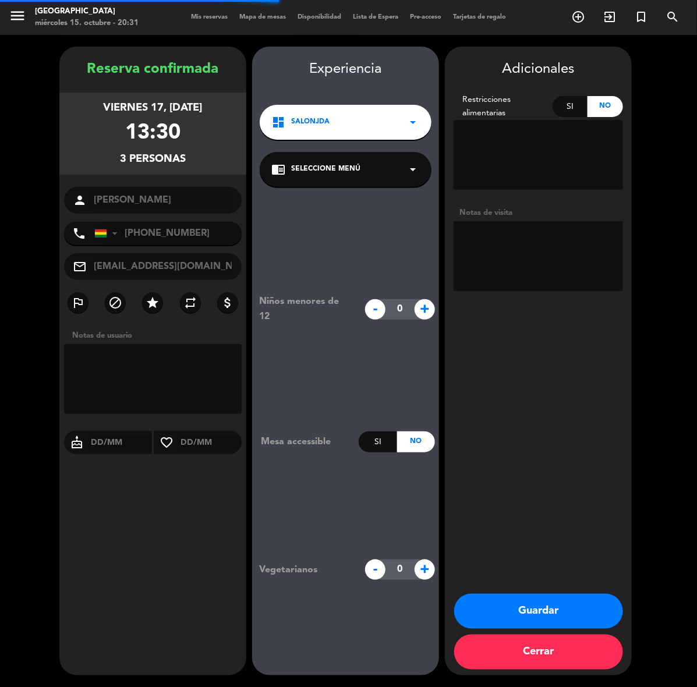
click at [538, 265] on textarea at bounding box center [539, 256] width 170 height 70
type textarea "CUMPLE"
click at [516, 604] on button "Guardar" at bounding box center [538, 611] width 169 height 35
